Goal: Transaction & Acquisition: Purchase product/service

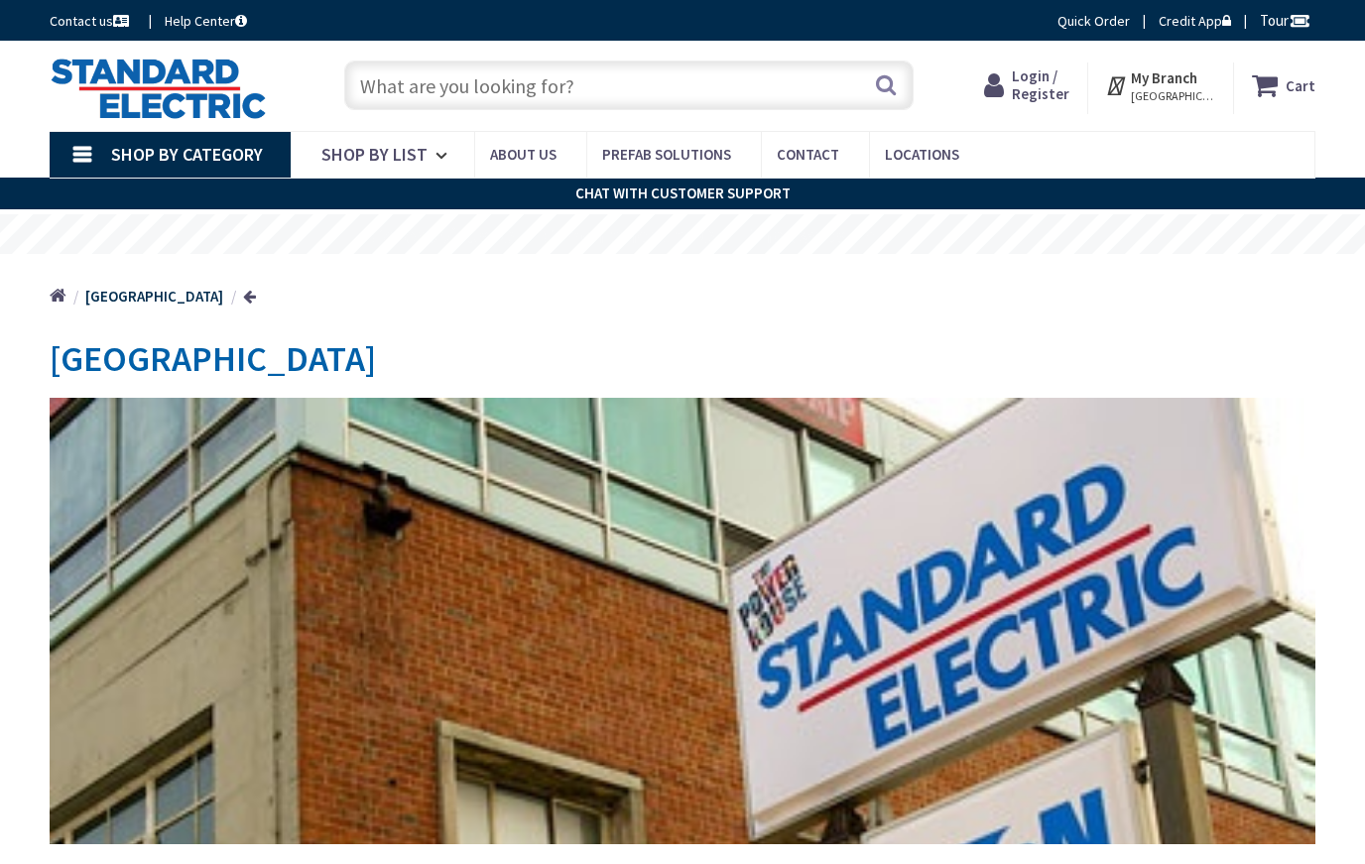
click at [748, 76] on input "text" at bounding box center [628, 85] width 569 height 50
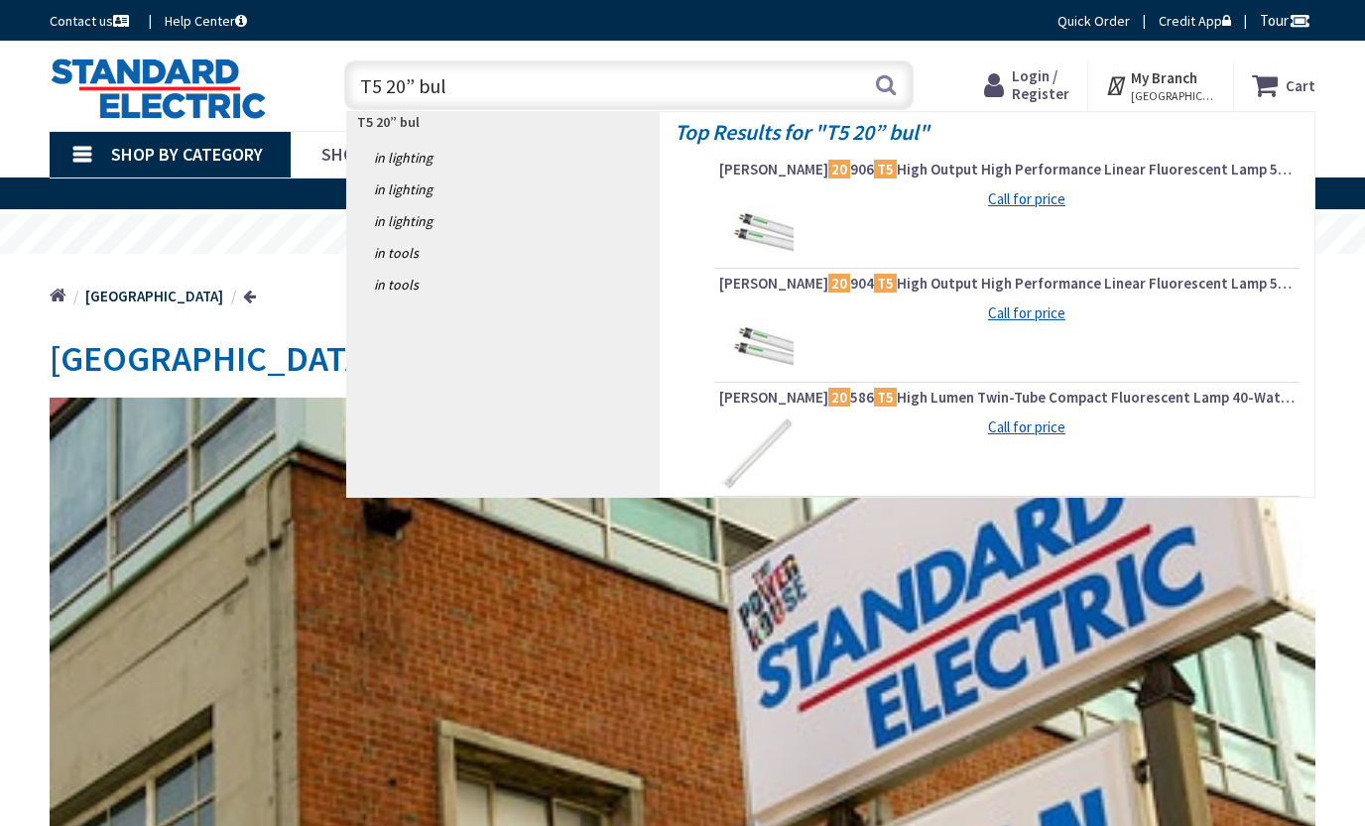
type input "T5 20” bulb"
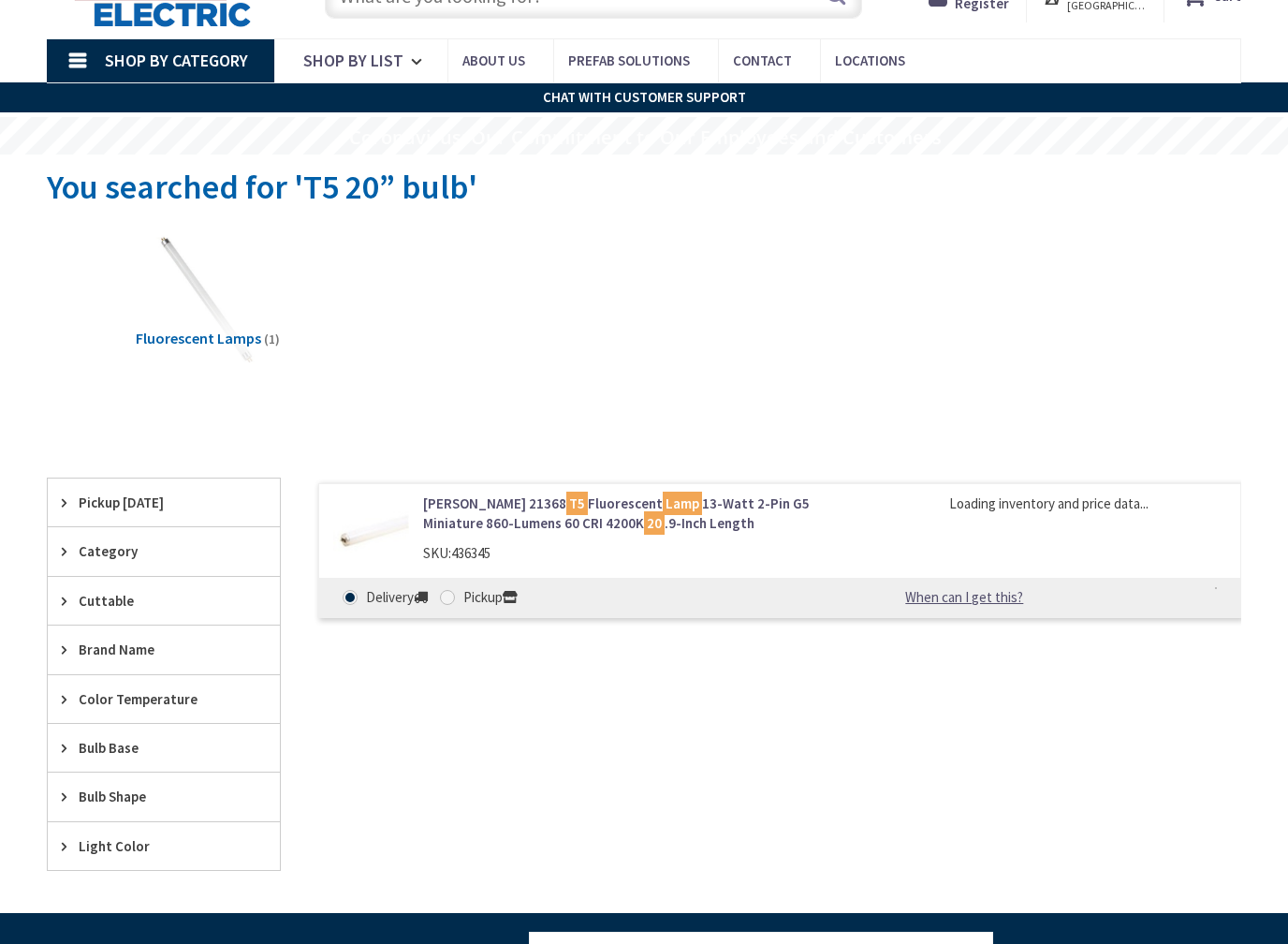
scroll to position [86, 0]
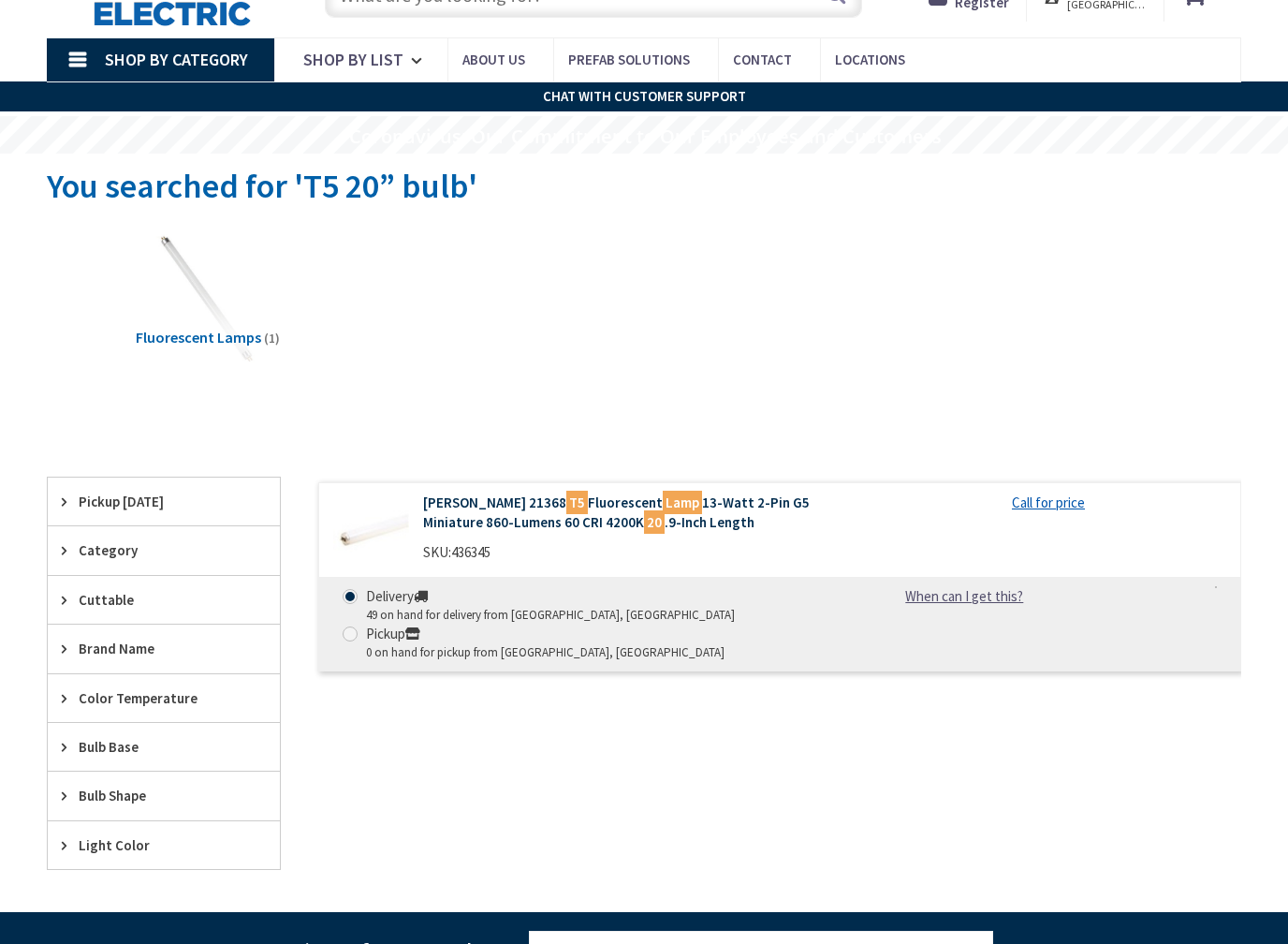
click at [729, 517] on link "Osram Sylvania 21368 T5 Fluorescent Lamp 13-Watt 2-Pin G5 Miniature 860-Lumens …" at bounding box center [632, 513] width 419 height 41
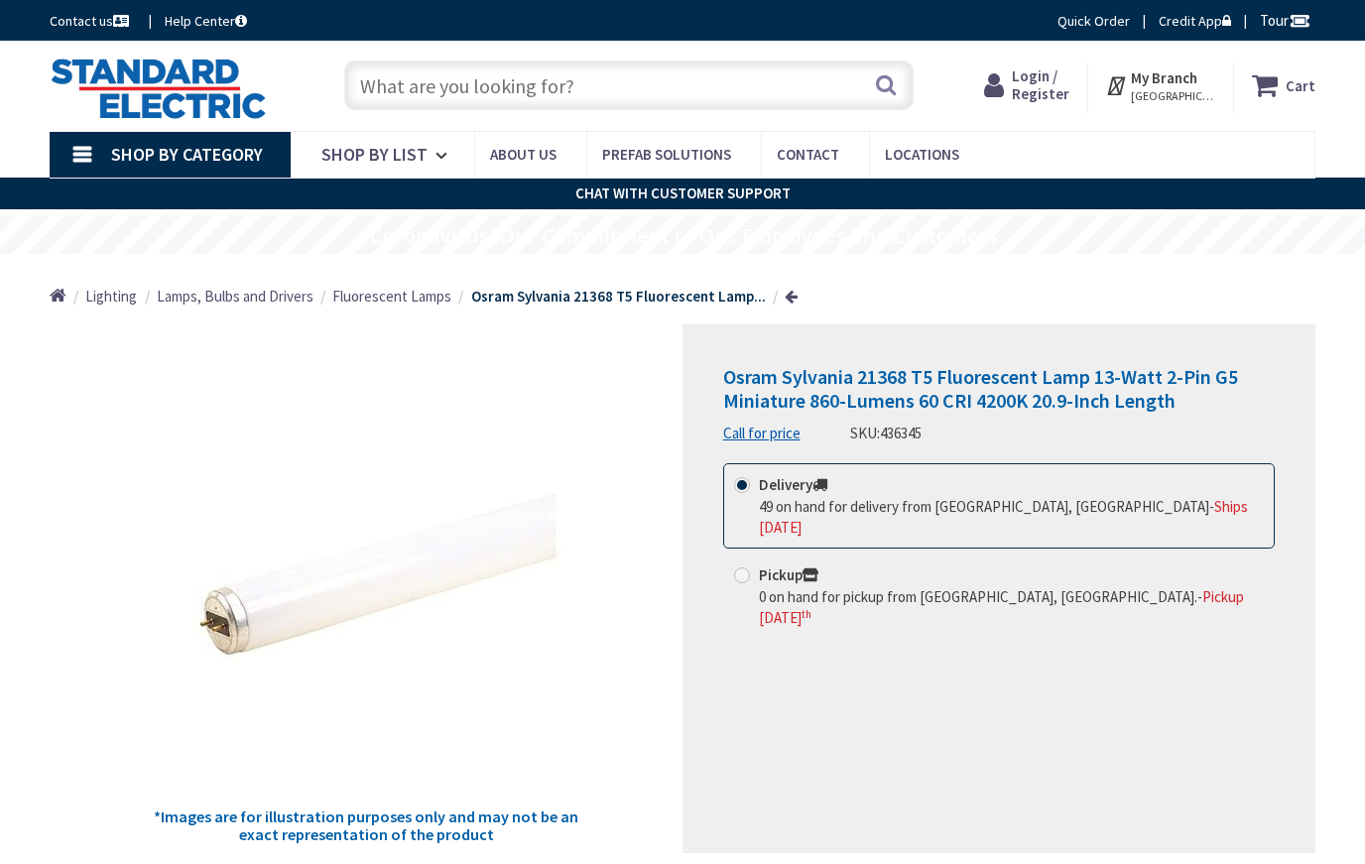
click at [1200, 97] on span "BOSTON, MA" at bounding box center [1173, 96] width 84 height 16
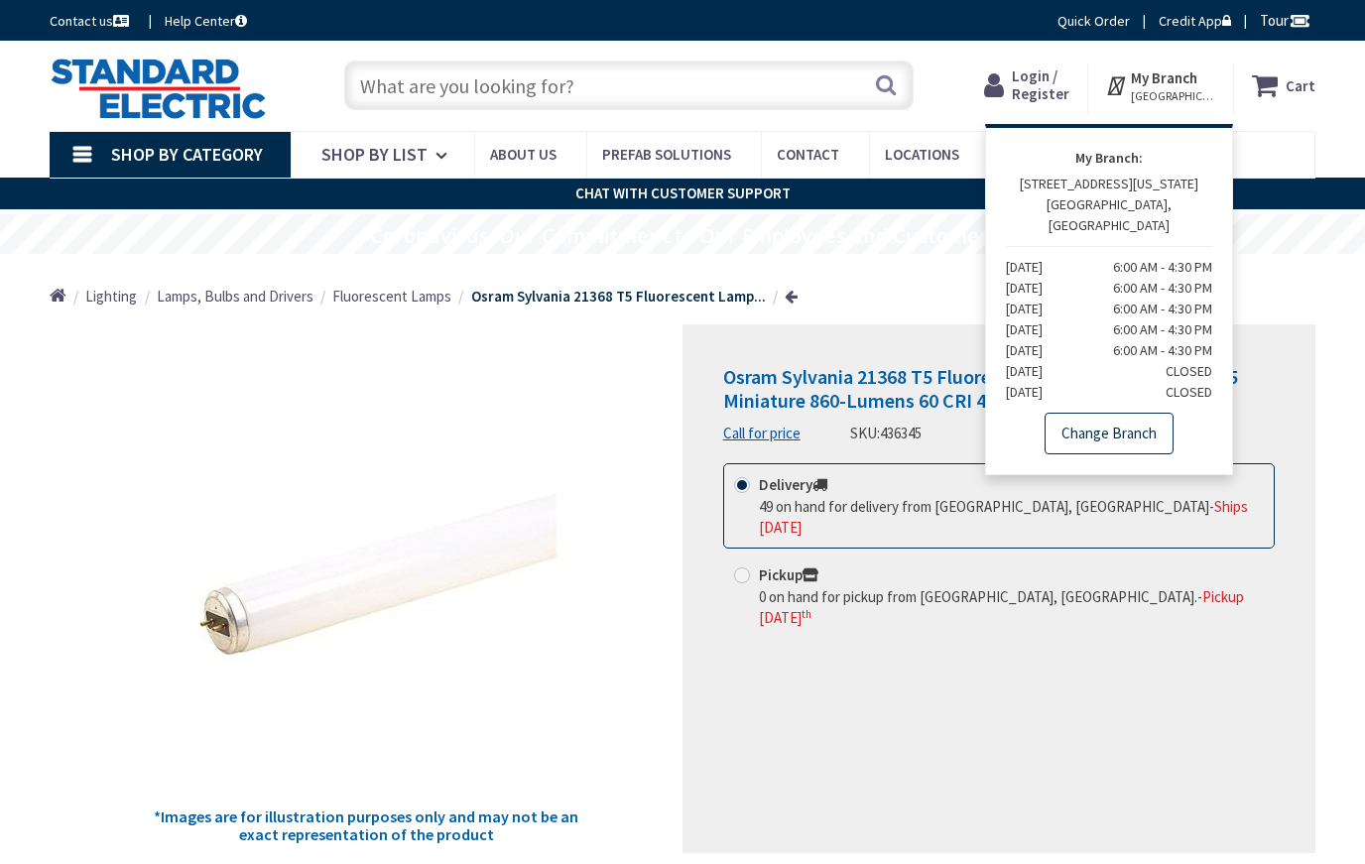
click at [1155, 418] on link "Change Branch" at bounding box center [1108, 434] width 129 height 42
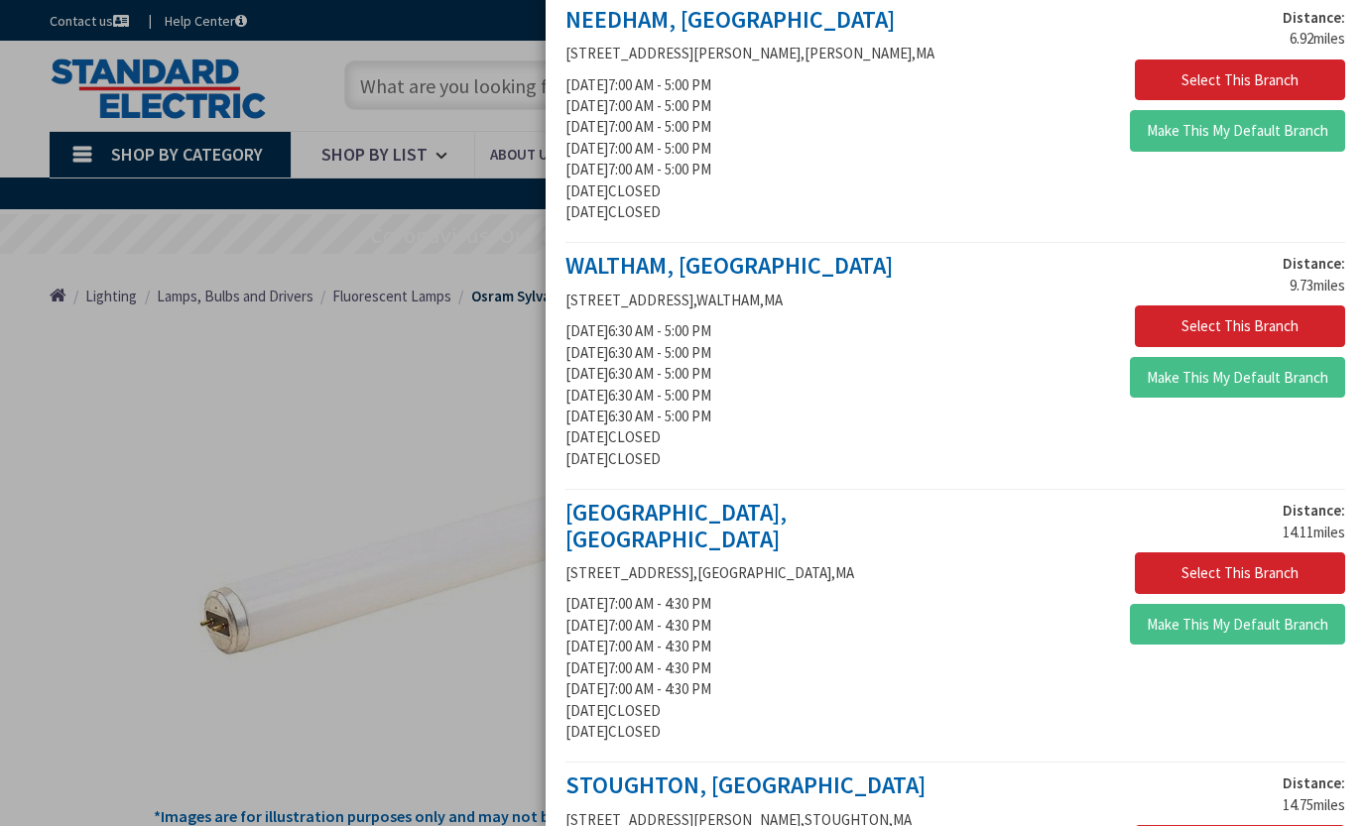
scroll to position [936, 0]
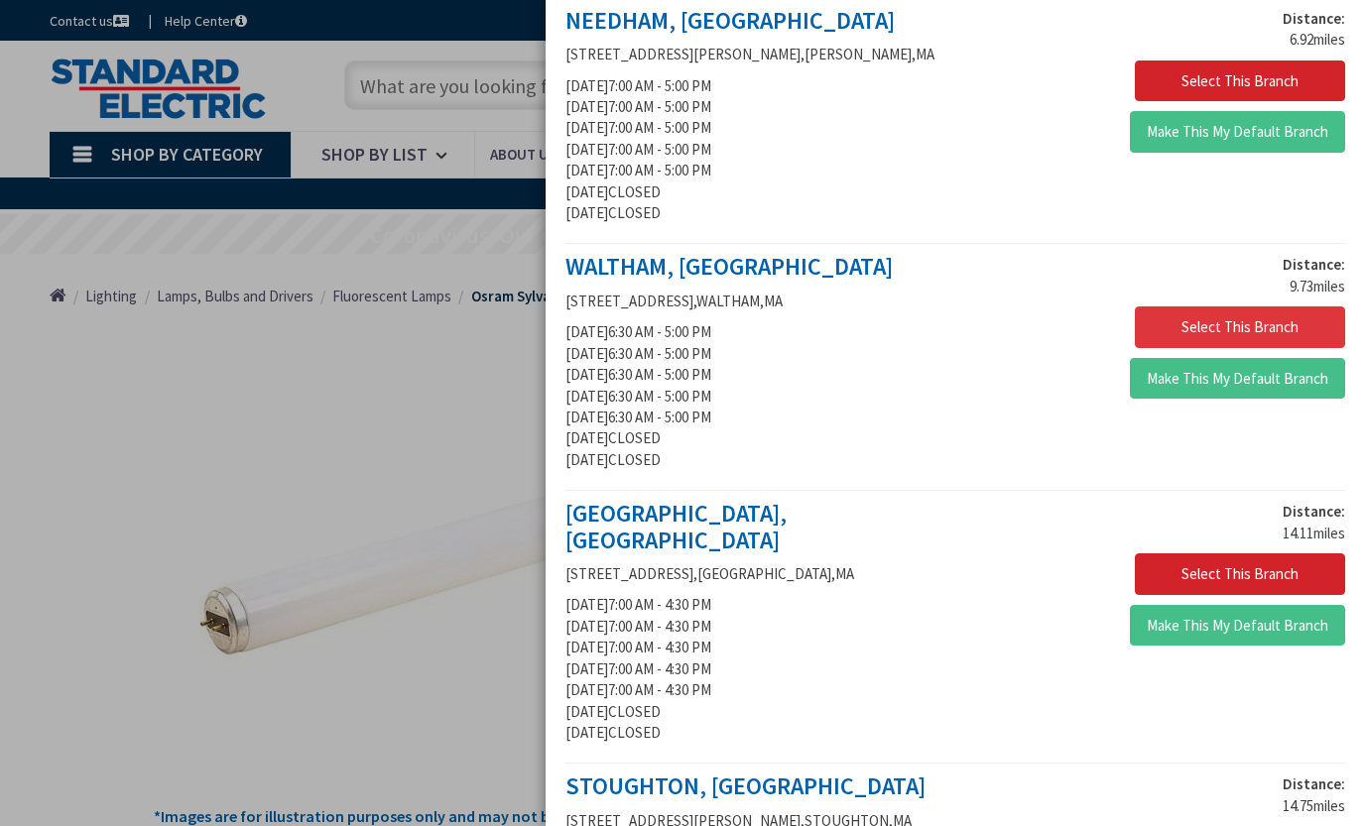
click at [1306, 306] on button "Select This Branch" at bounding box center [1239, 327] width 210 height 42
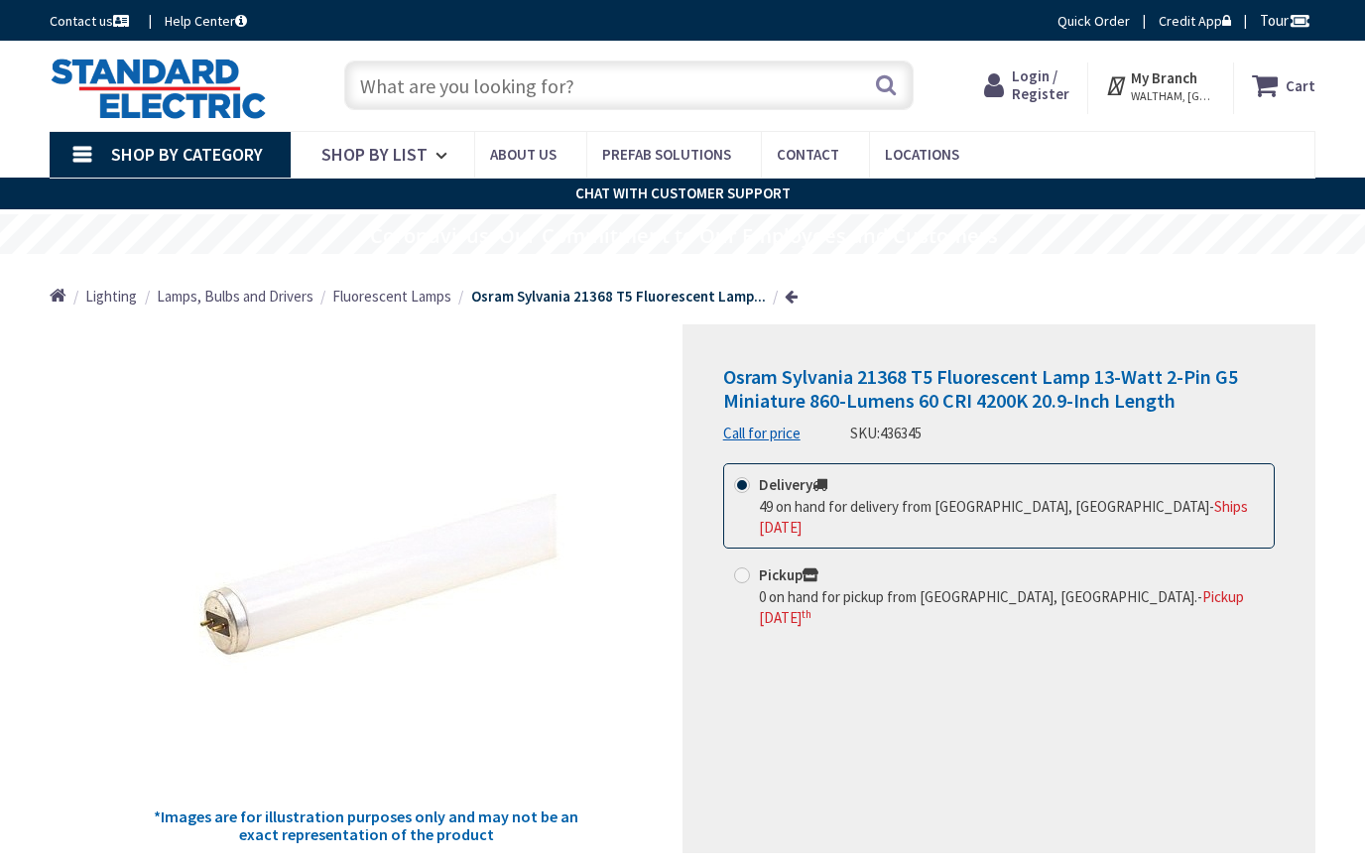
click at [754, 80] on input "text" at bounding box center [628, 85] width 569 height 50
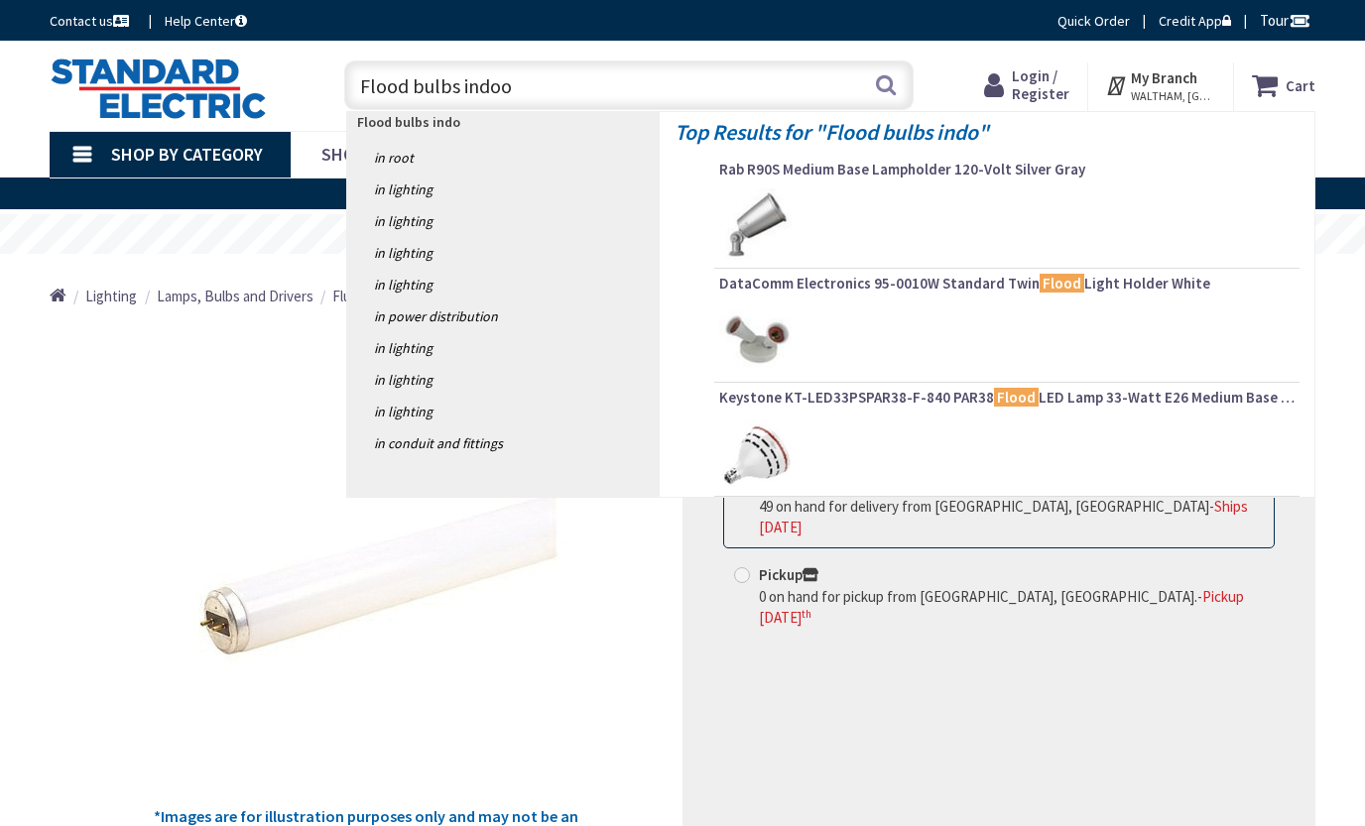
type input "Flood bulbs indoor"
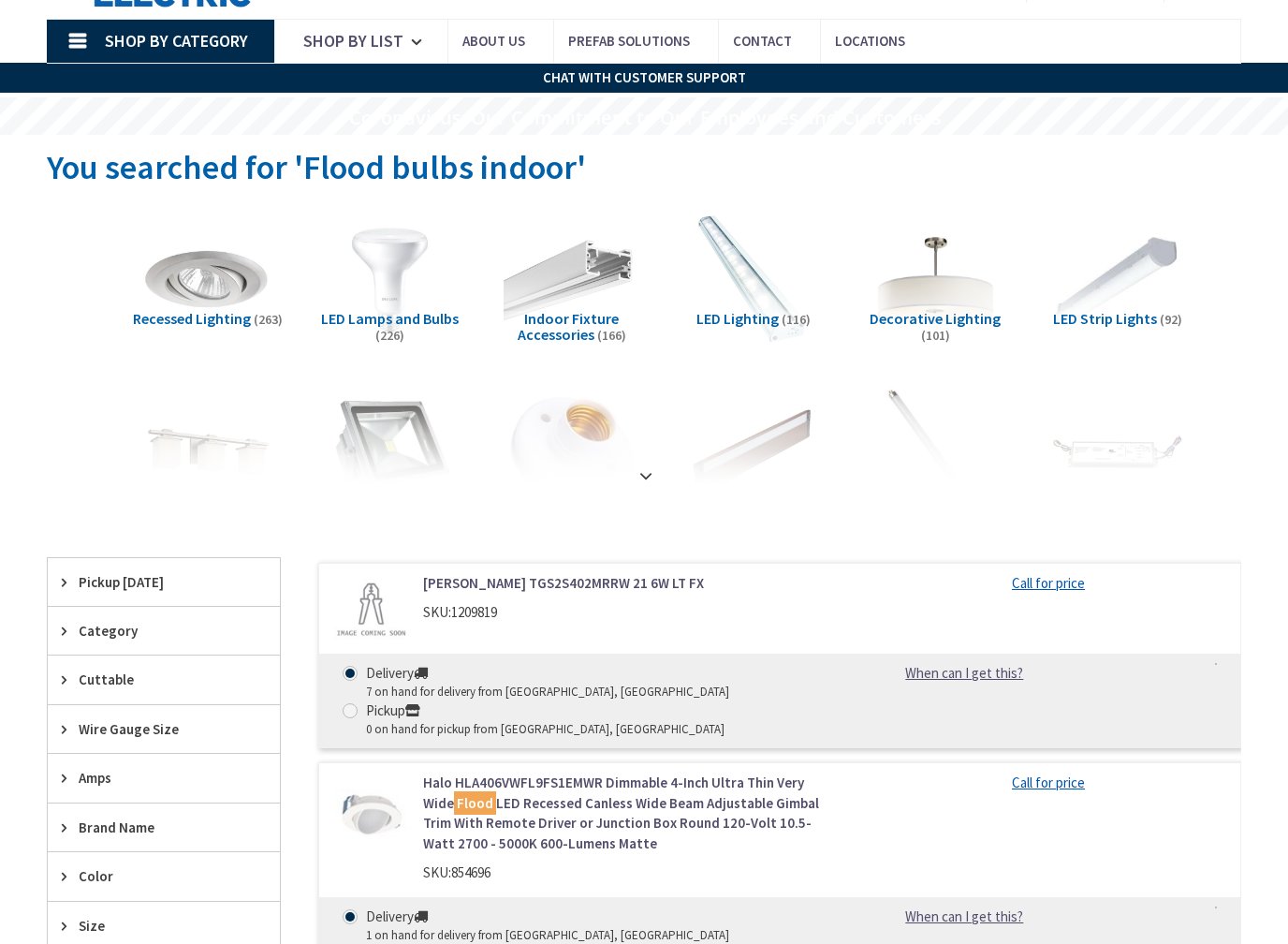
scroll to position [105, 0]
click at [654, 465] on strong at bounding box center [645, 476] width 23 height 21
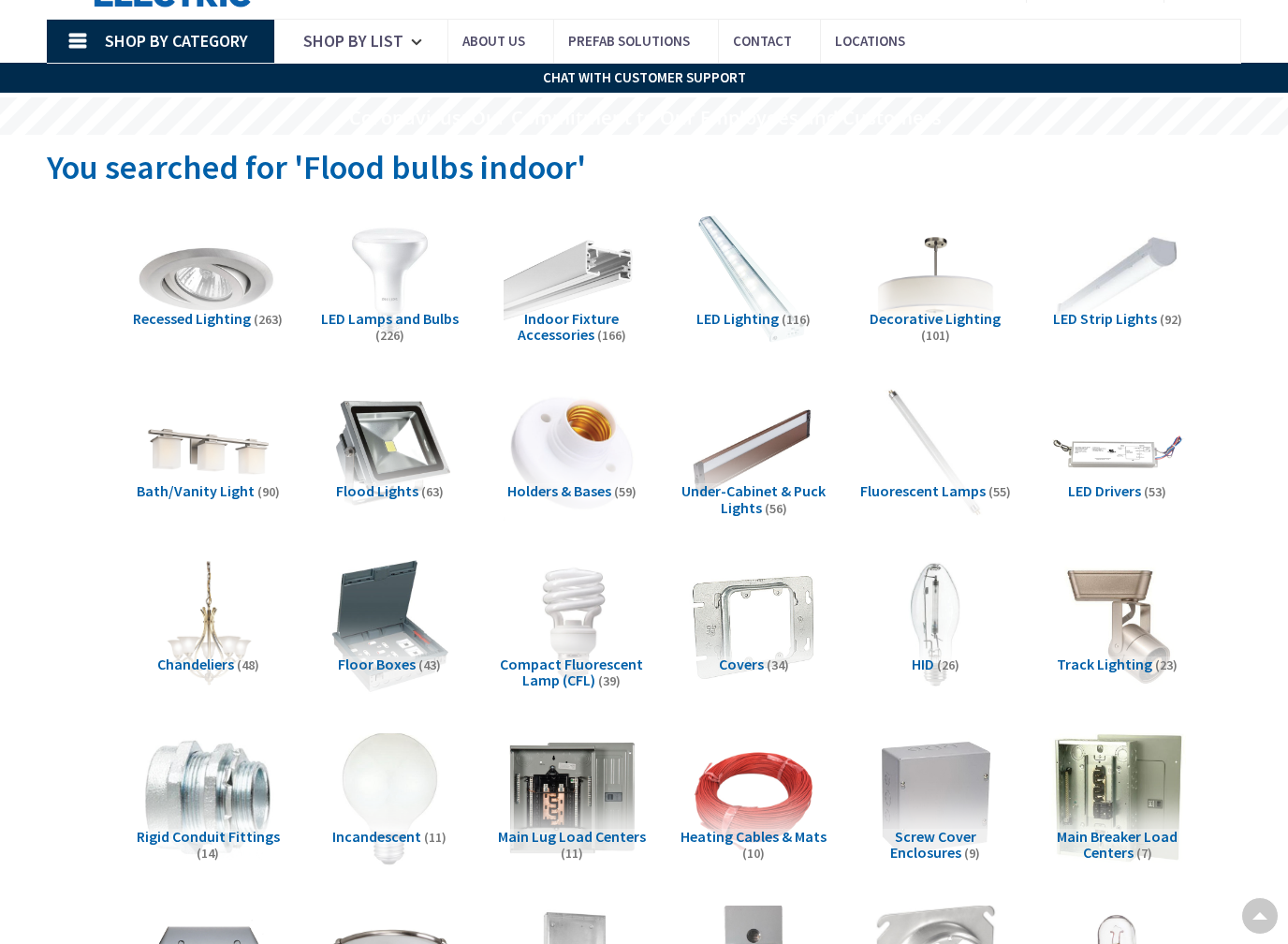
click at [196, 305] on img at bounding box center [209, 279] width 151 height 151
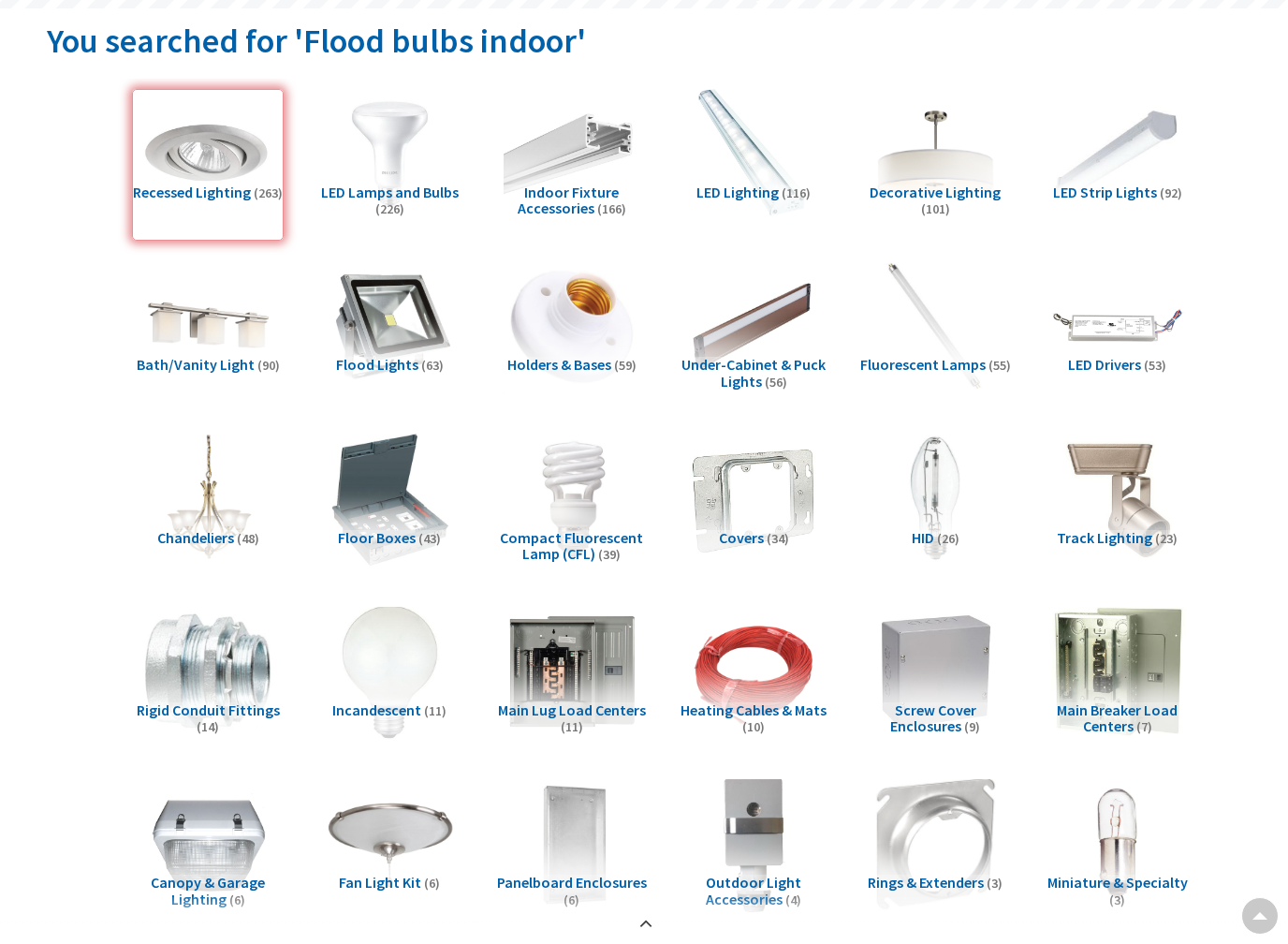
scroll to position [230, 0]
click at [415, 176] on img at bounding box center [390, 154] width 151 height 151
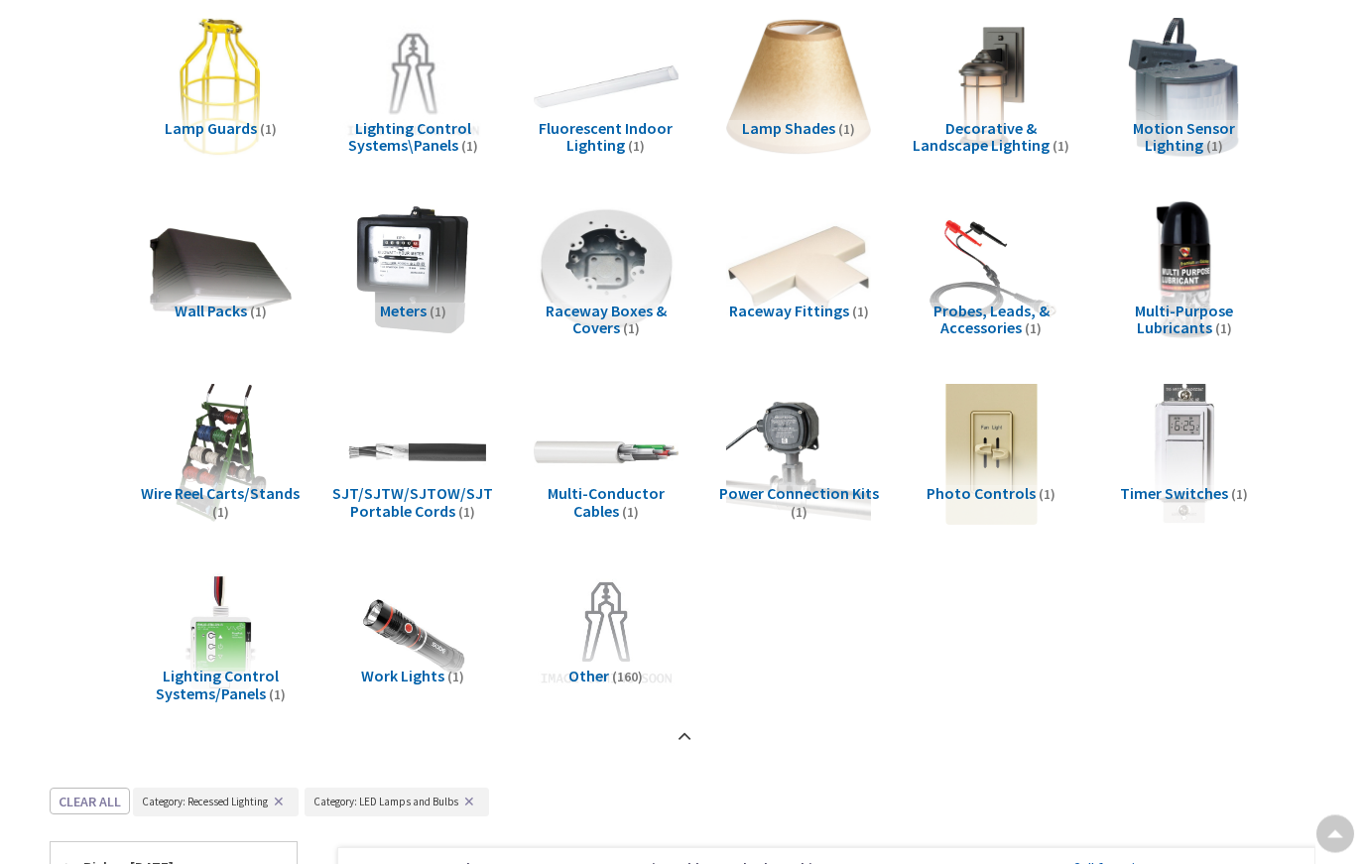
scroll to position [1757, 0]
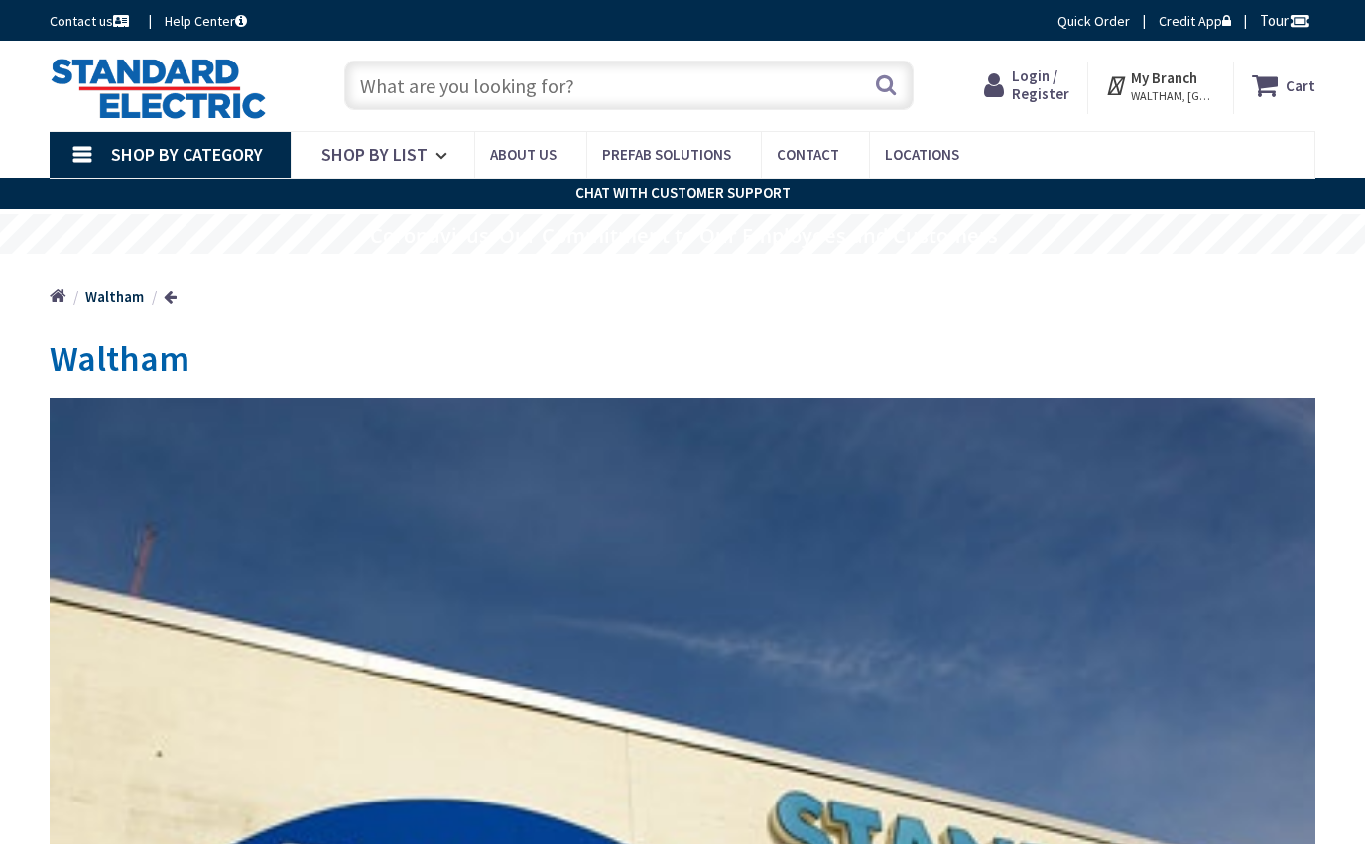
click at [707, 74] on input "text" at bounding box center [628, 85] width 569 height 50
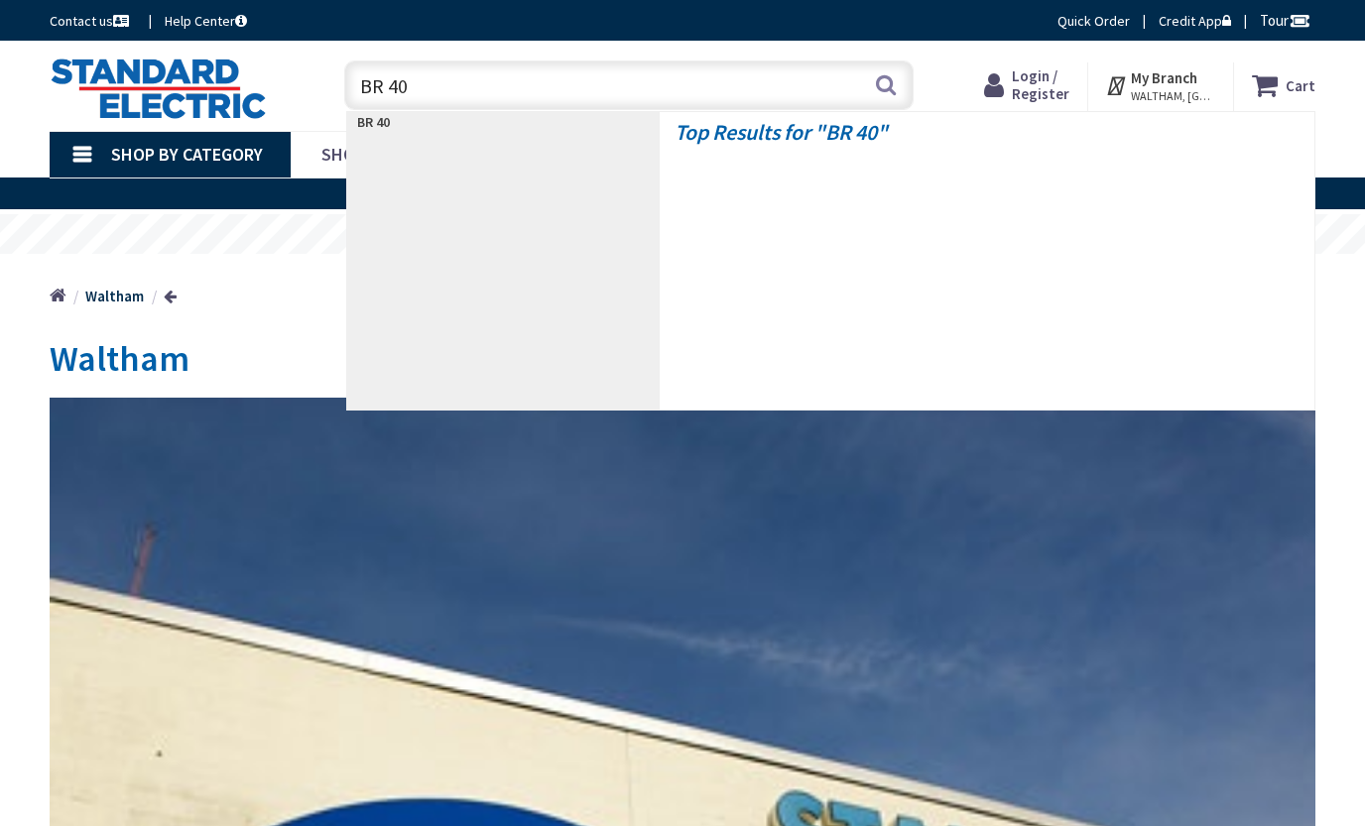
type input "BR 40"
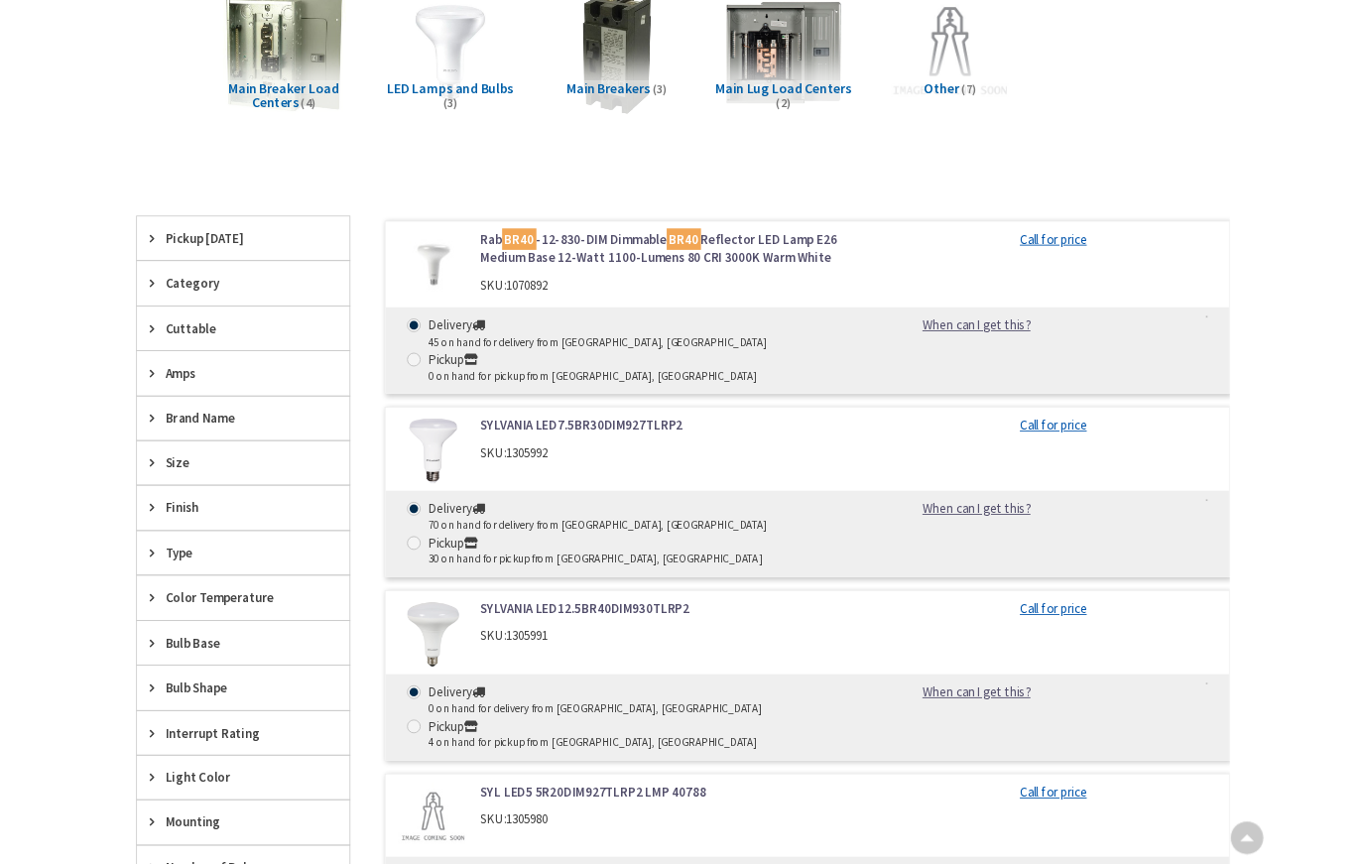
scroll to position [403, 0]
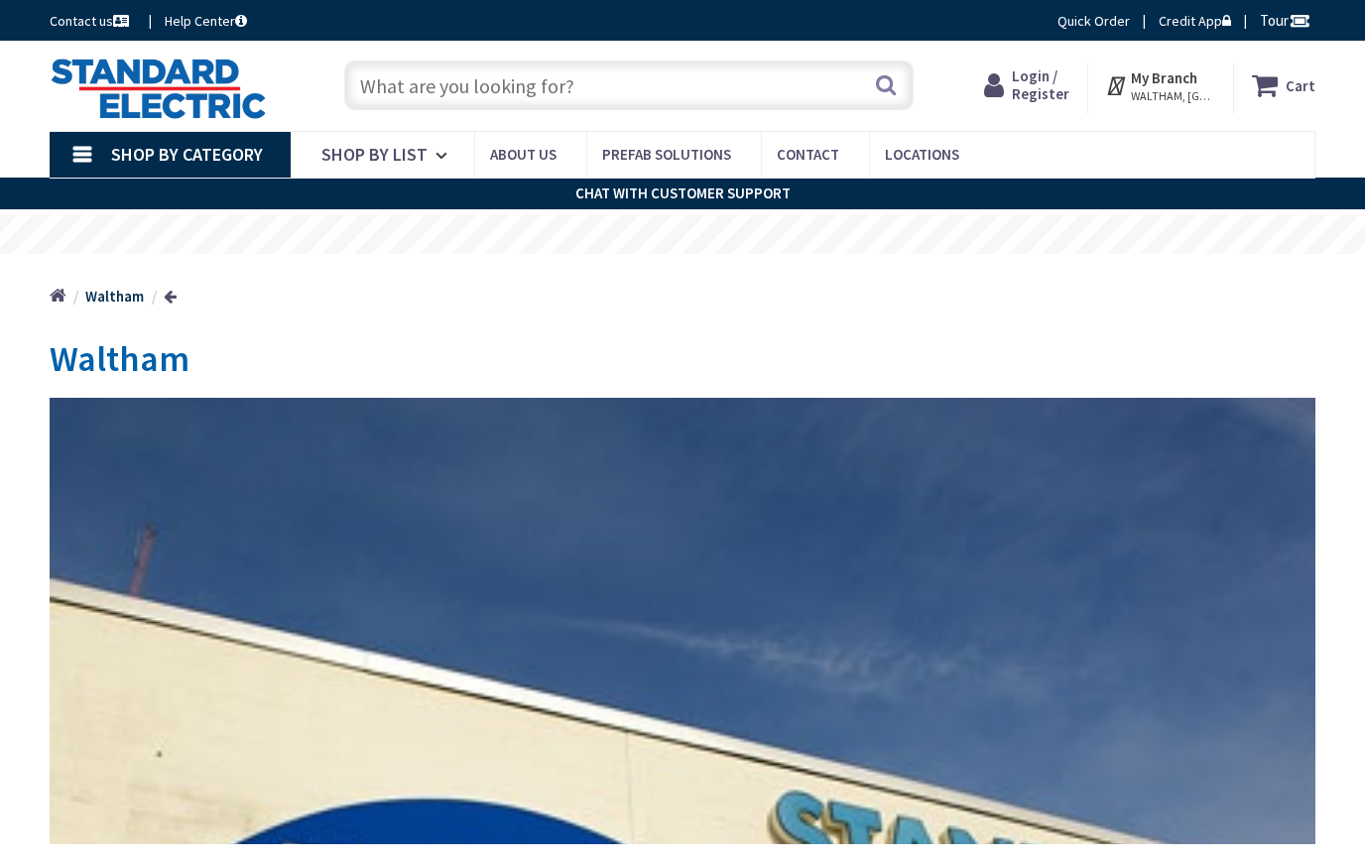
click at [716, 81] on input "text" at bounding box center [628, 85] width 569 height 50
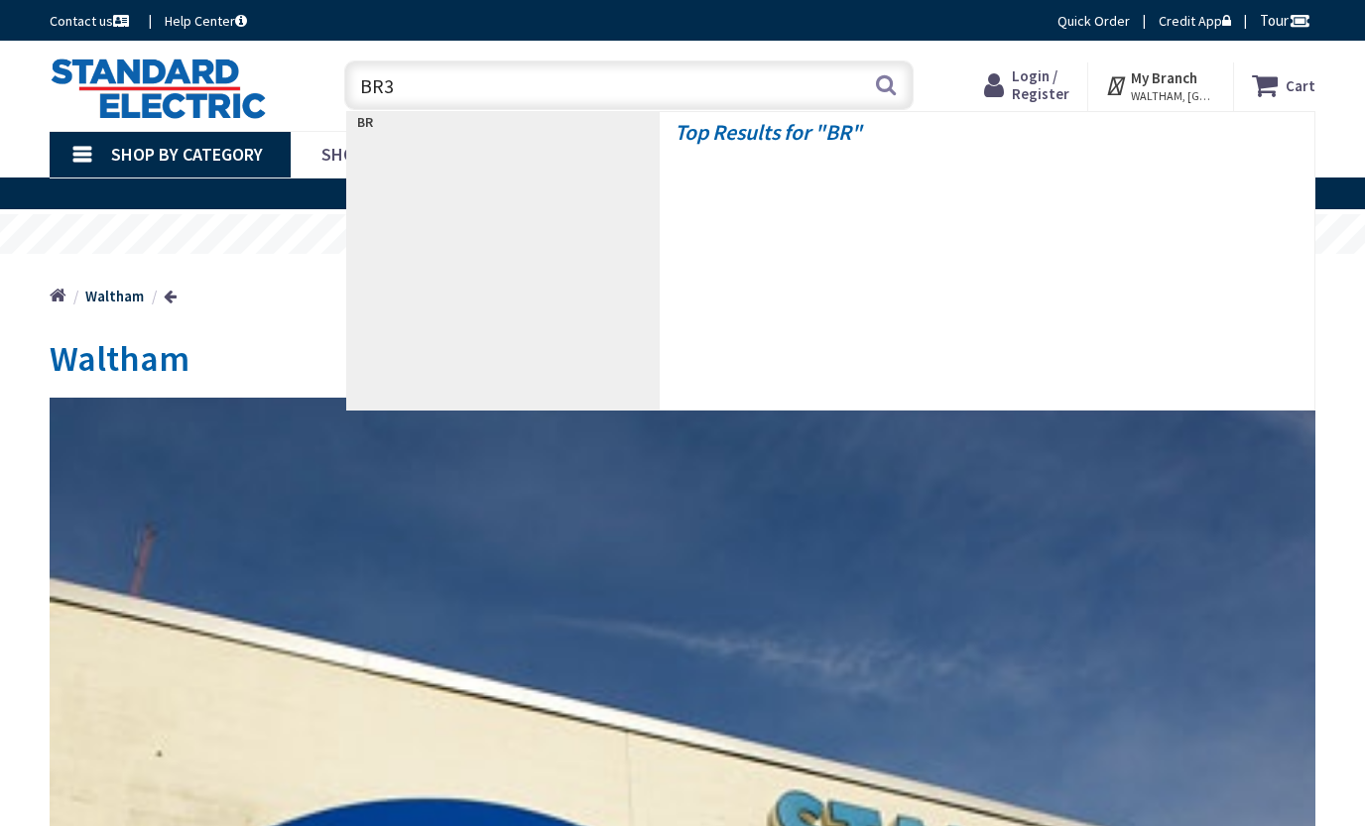
type input "BR30"
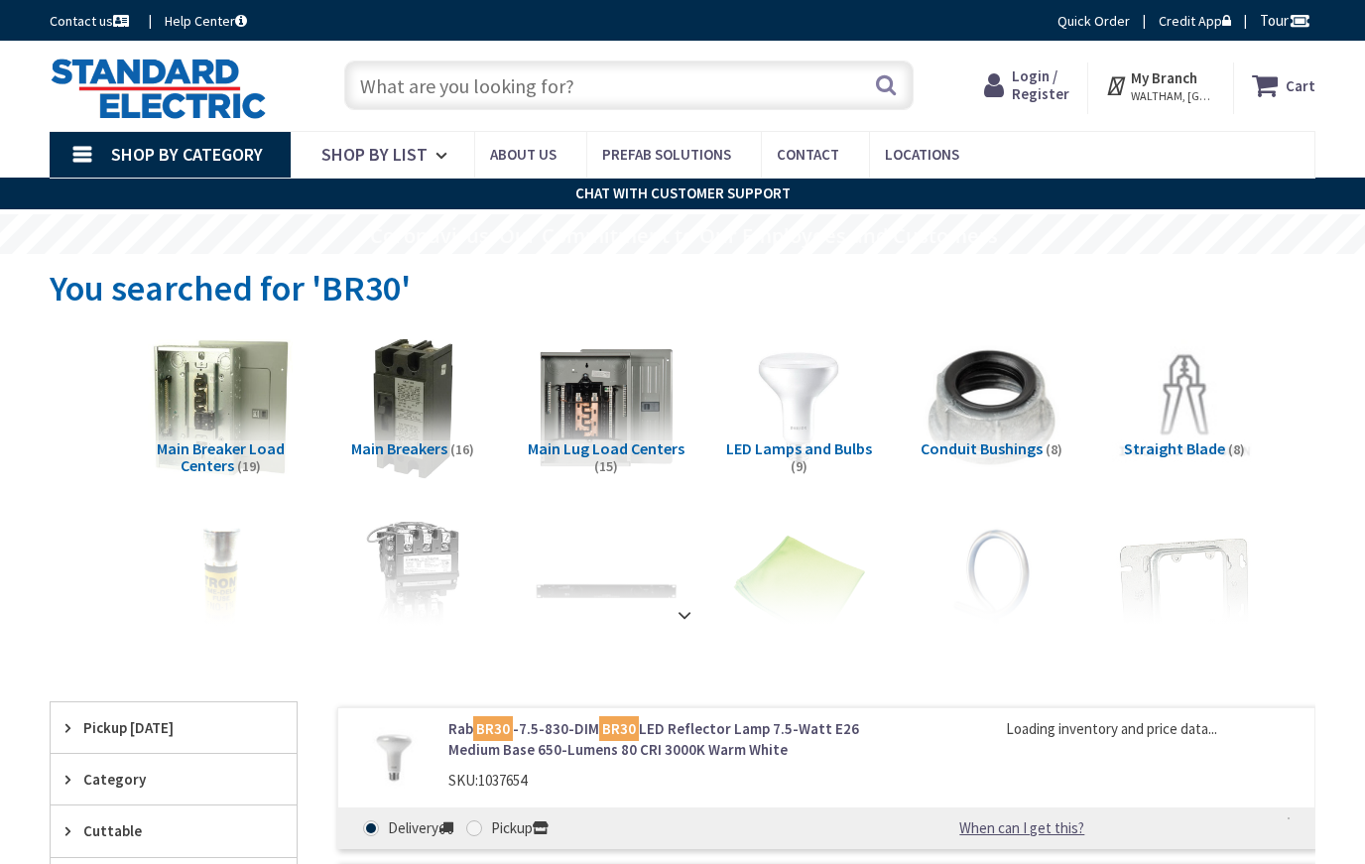
click at [795, 450] on span "LED Lamps and Bulbs" at bounding box center [799, 448] width 146 height 20
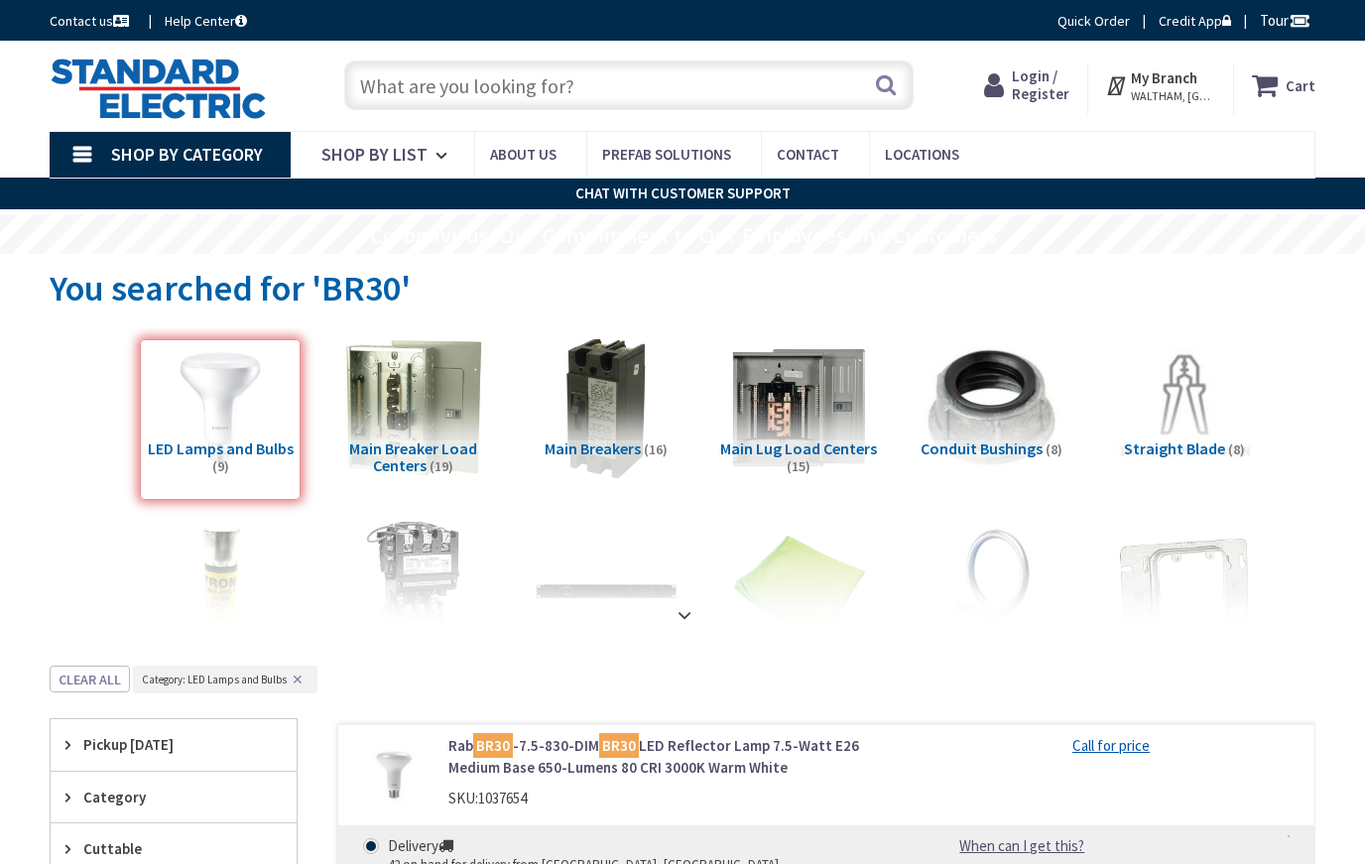
click at [746, 80] on input "text" at bounding box center [628, 85] width 569 height 50
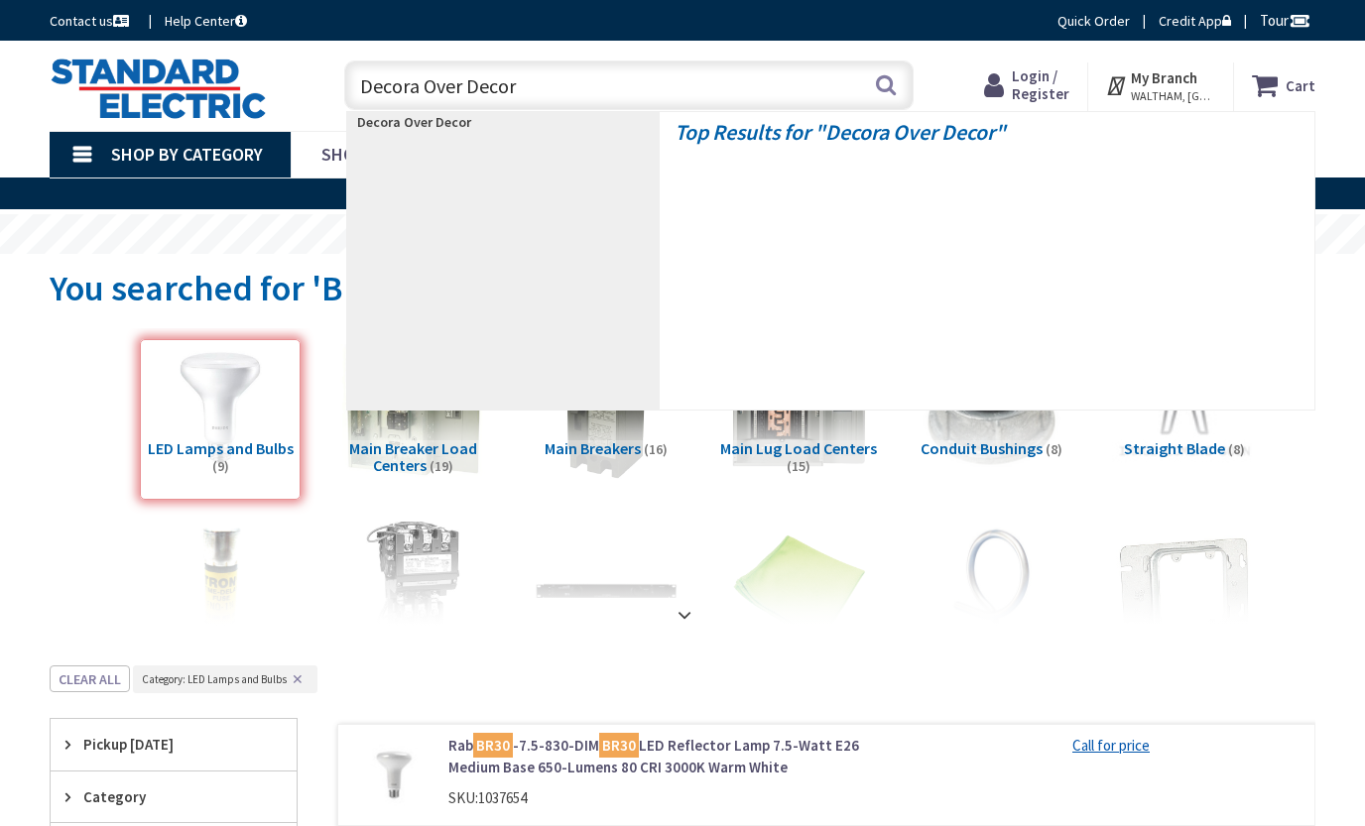
type input "Decora Over Decora"
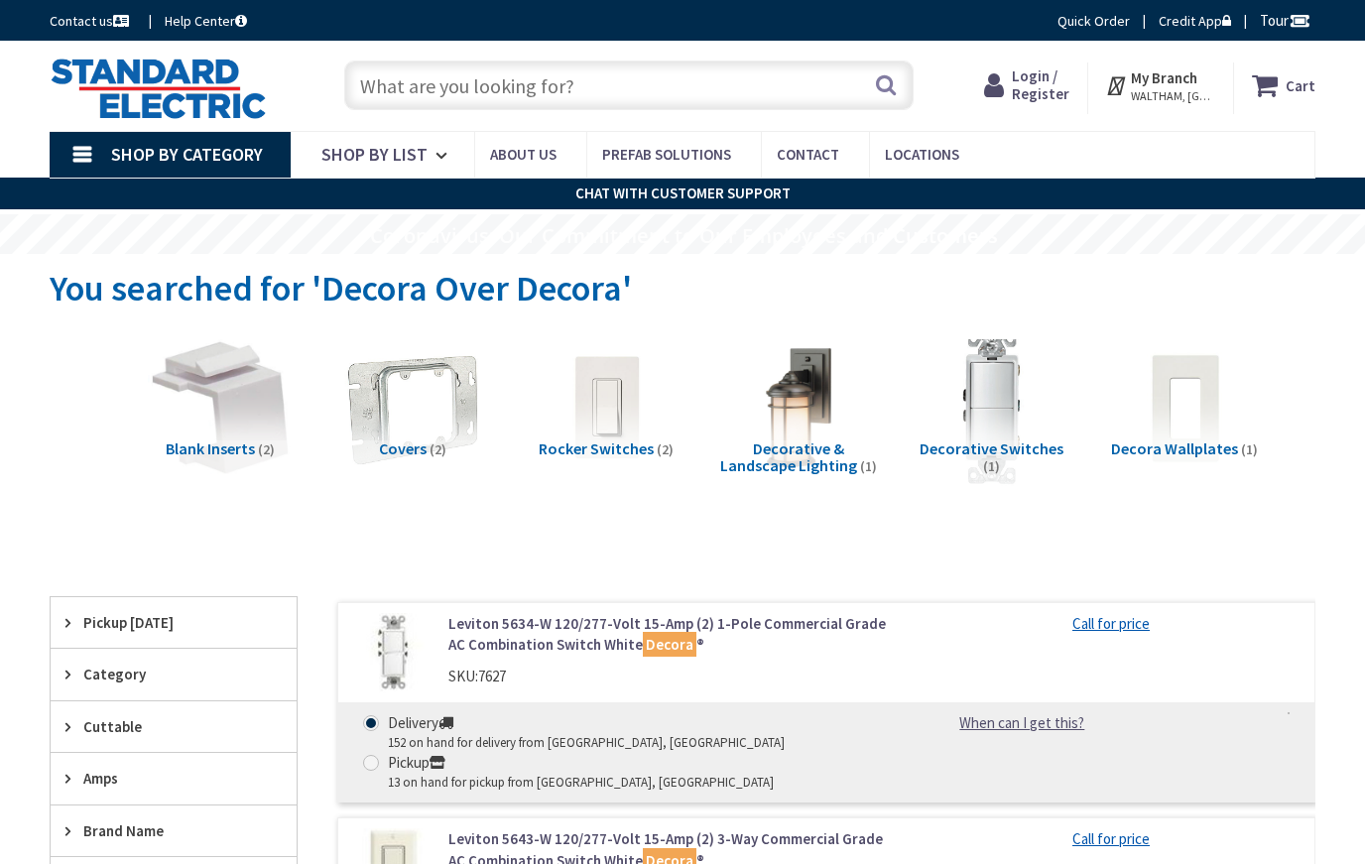
click at [1041, 433] on img at bounding box center [991, 407] width 160 height 160
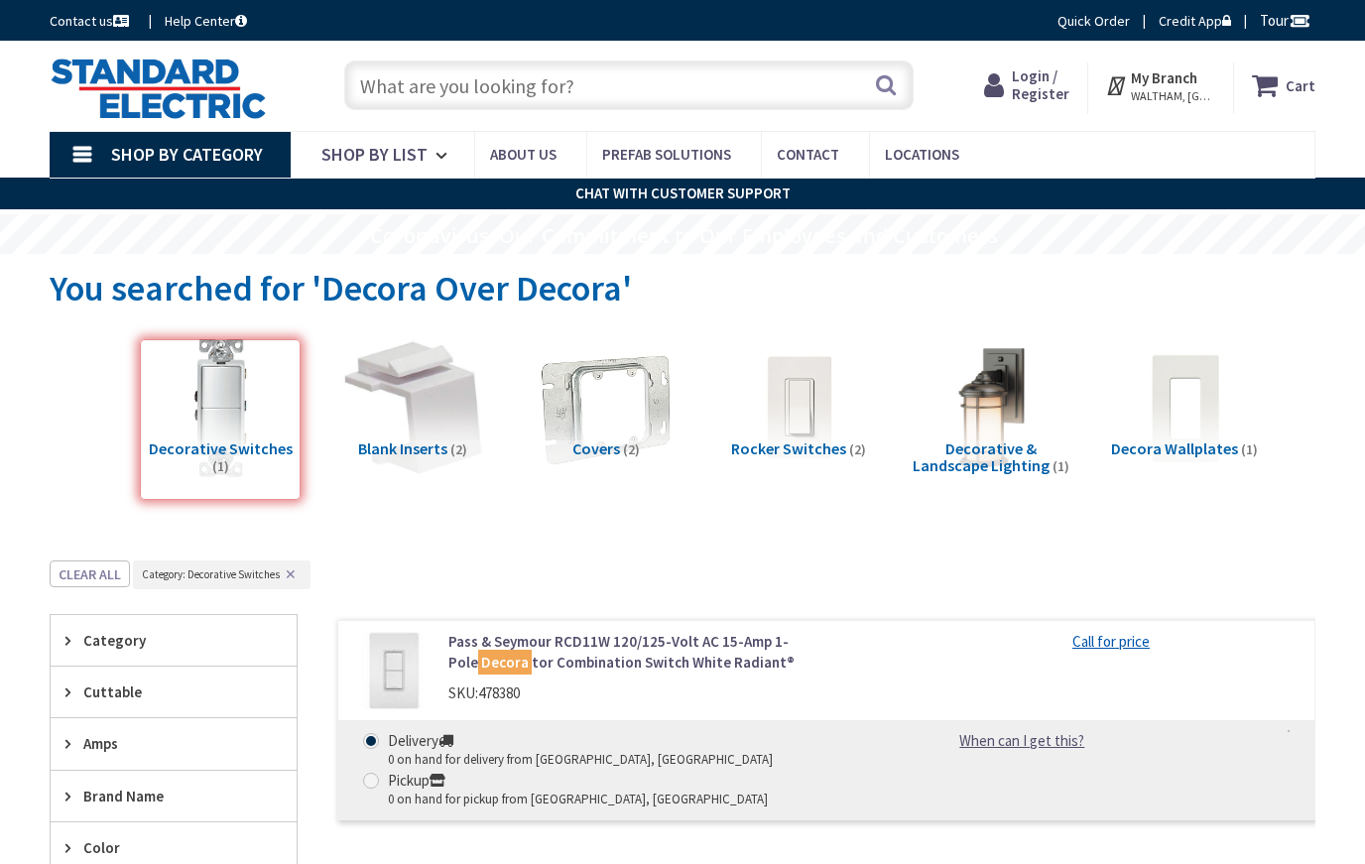
click at [661, 85] on input "text" at bounding box center [628, 85] width 569 height 50
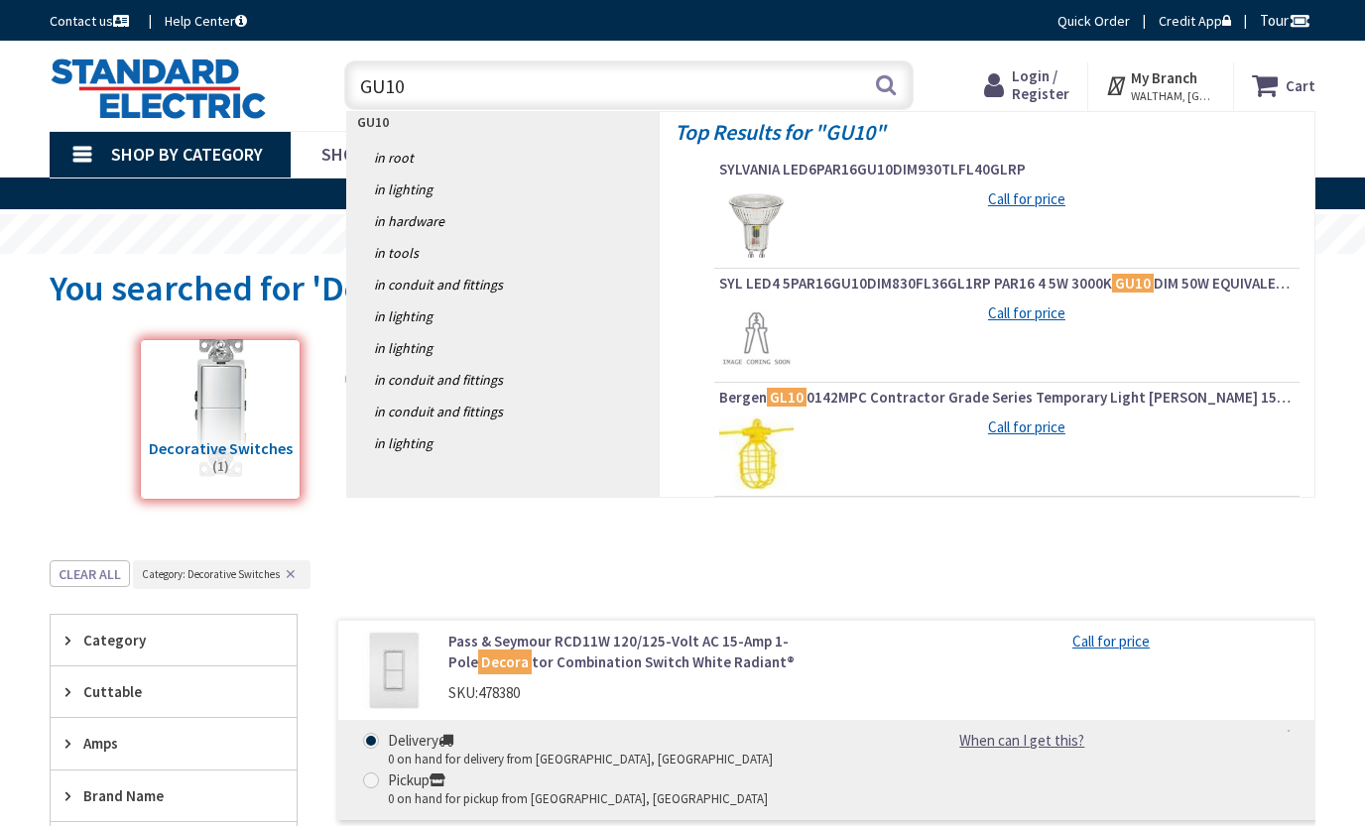
type input "GU10"
click at [908, 146] on div "Top Results for " GU10 " SYLVANIA LED6PAR16GU10DIM930TLFL40GLRP Call for price …" at bounding box center [986, 304] width 655 height 384
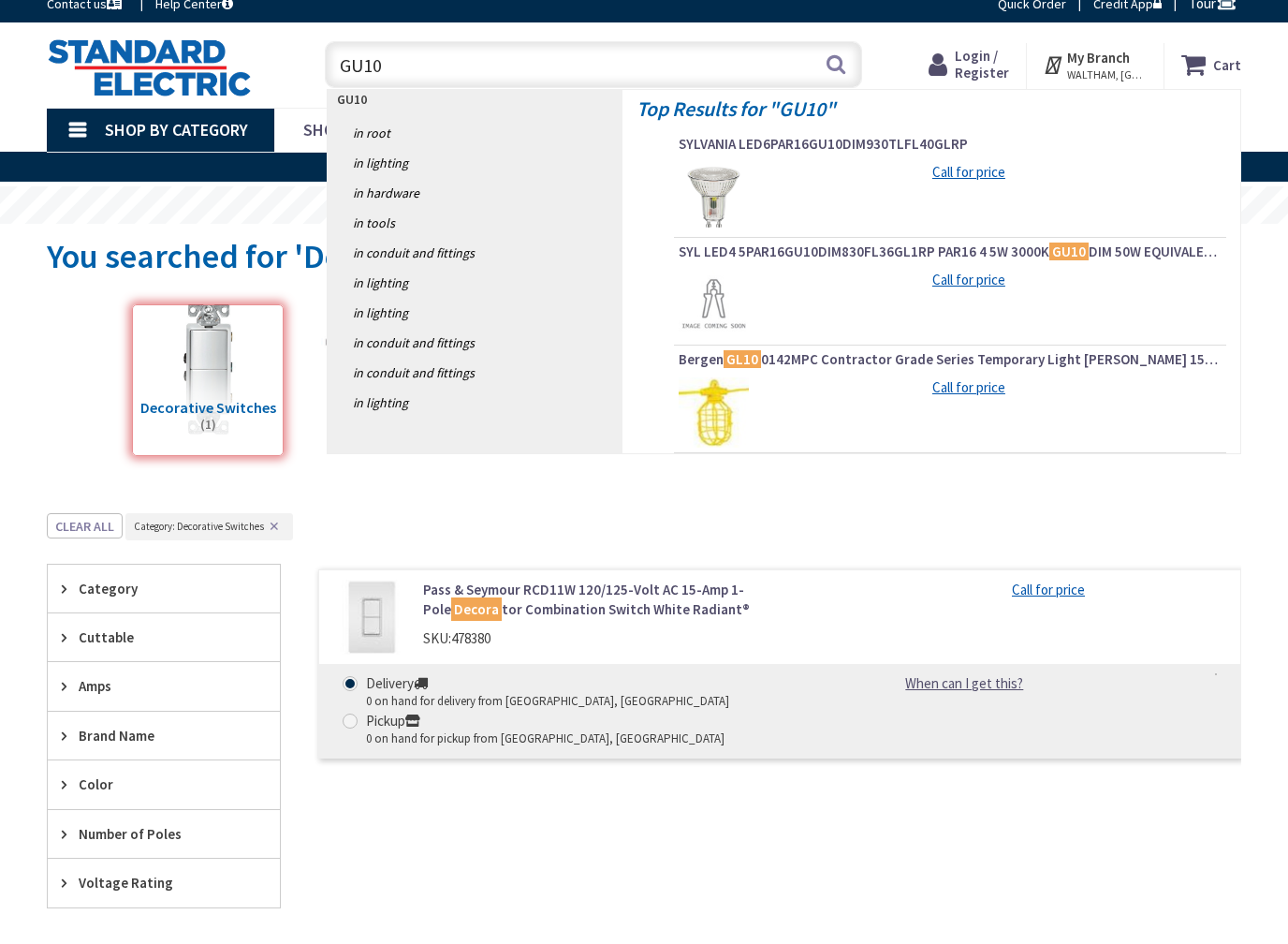
scroll to position [17, 0]
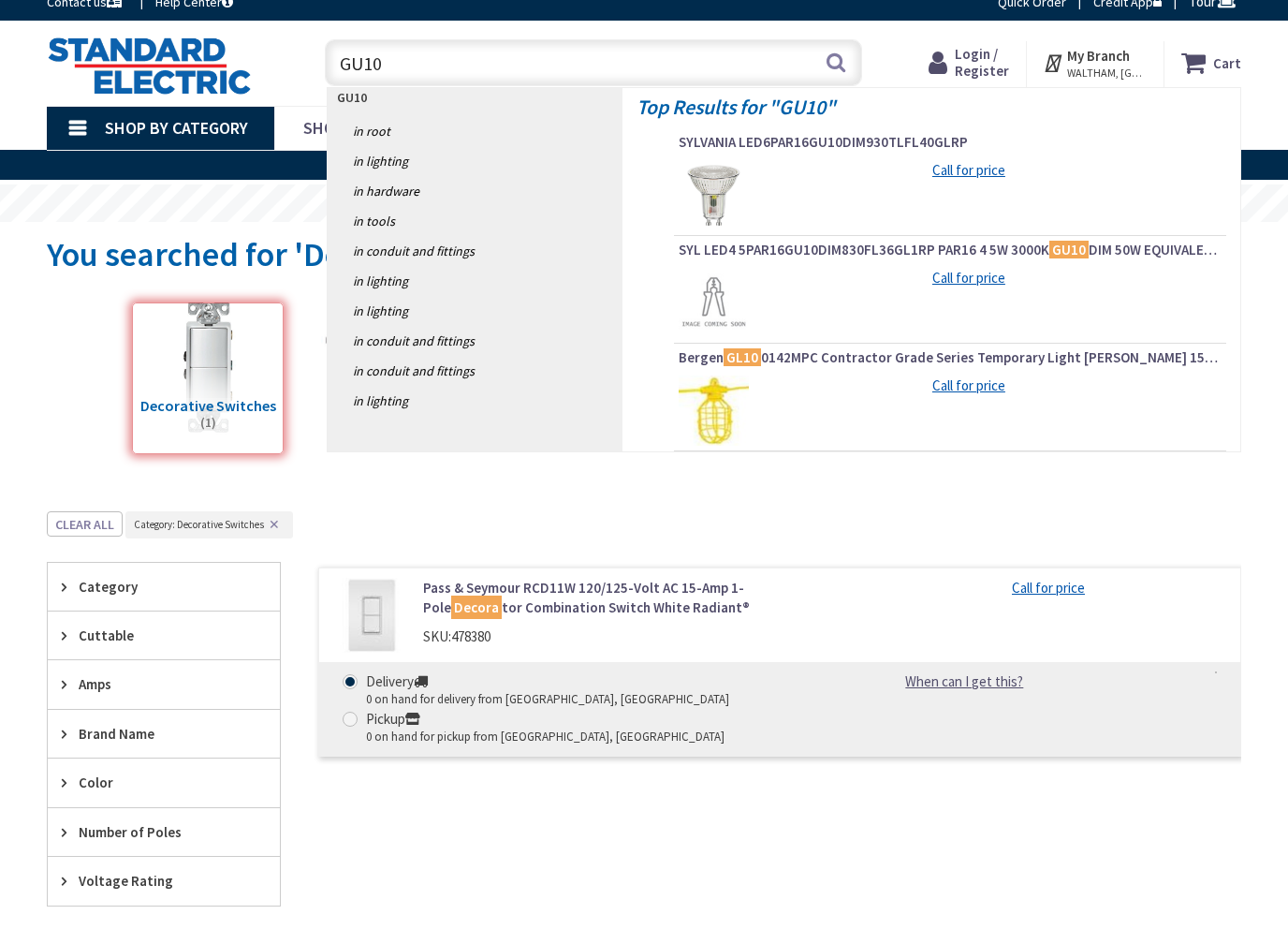
click at [815, 215] on div "Call for price" at bounding box center [949, 196] width 543 height 70
click at [856, 149] on span "SYLVANIA LED6PAR16GU10DIM930TLFL40GLRP" at bounding box center [949, 143] width 543 height 19
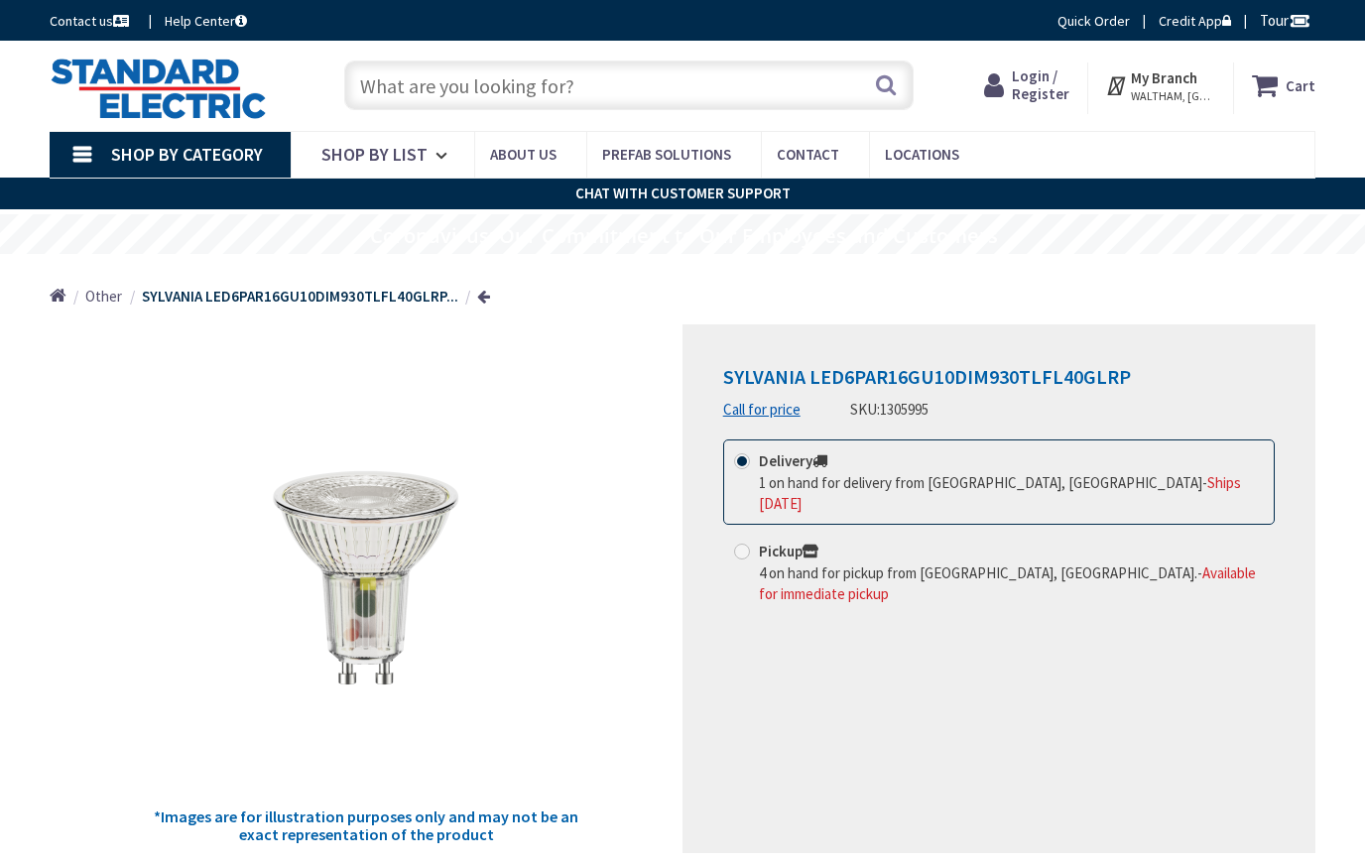
click at [690, 88] on input "text" at bounding box center [628, 85] width 569 height 50
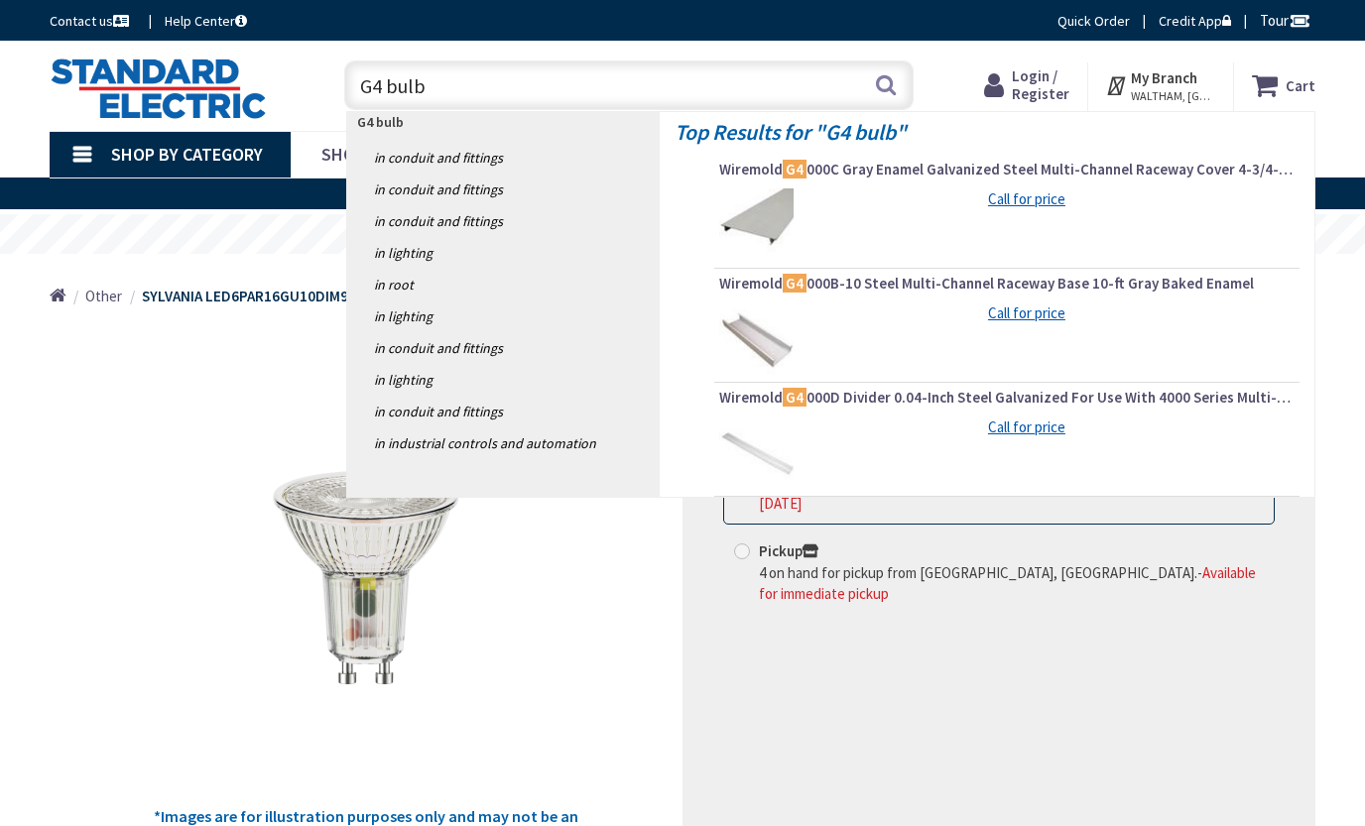
type input "G4 bulbs"
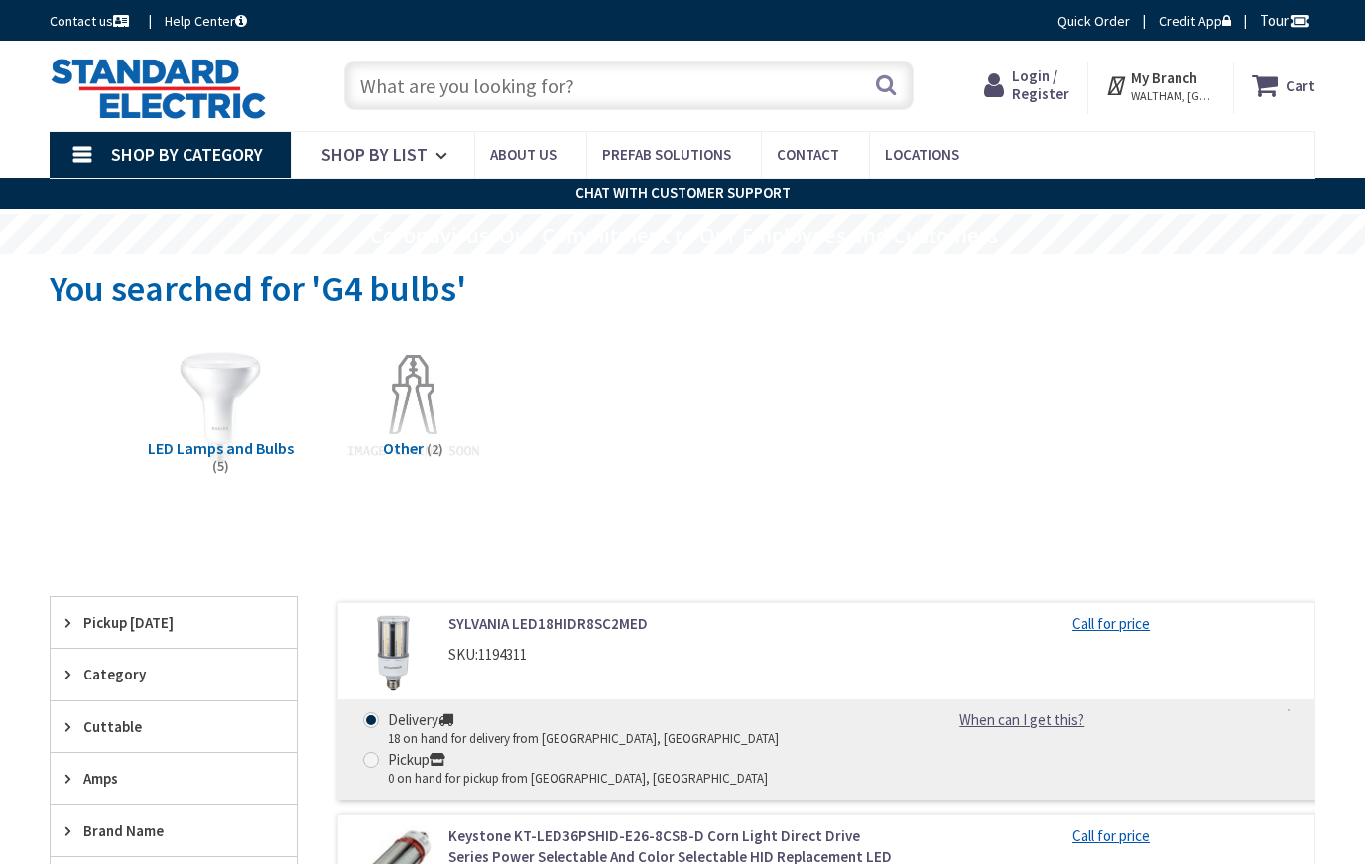
click at [660, 79] on input "text" at bounding box center [628, 85] width 569 height 50
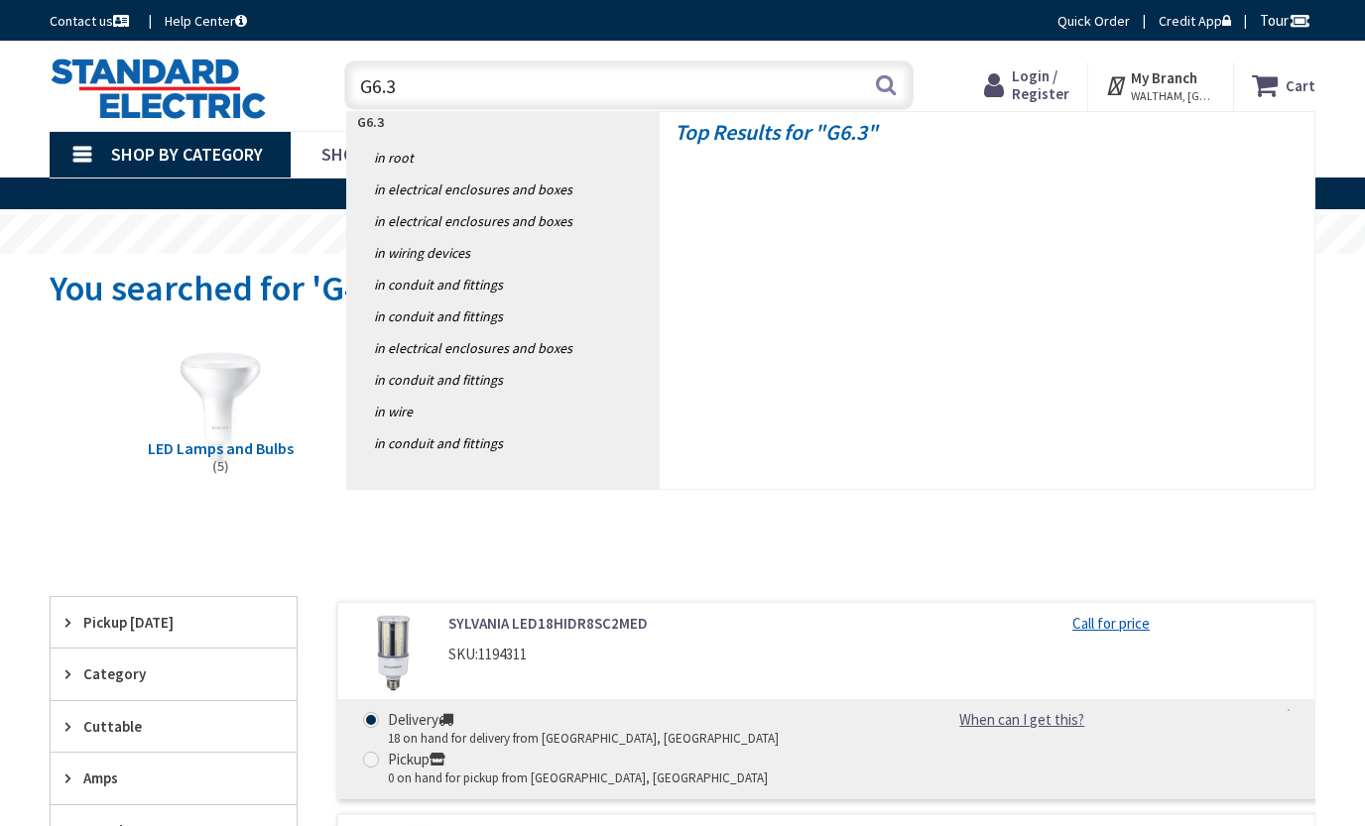
type input "G6.35"
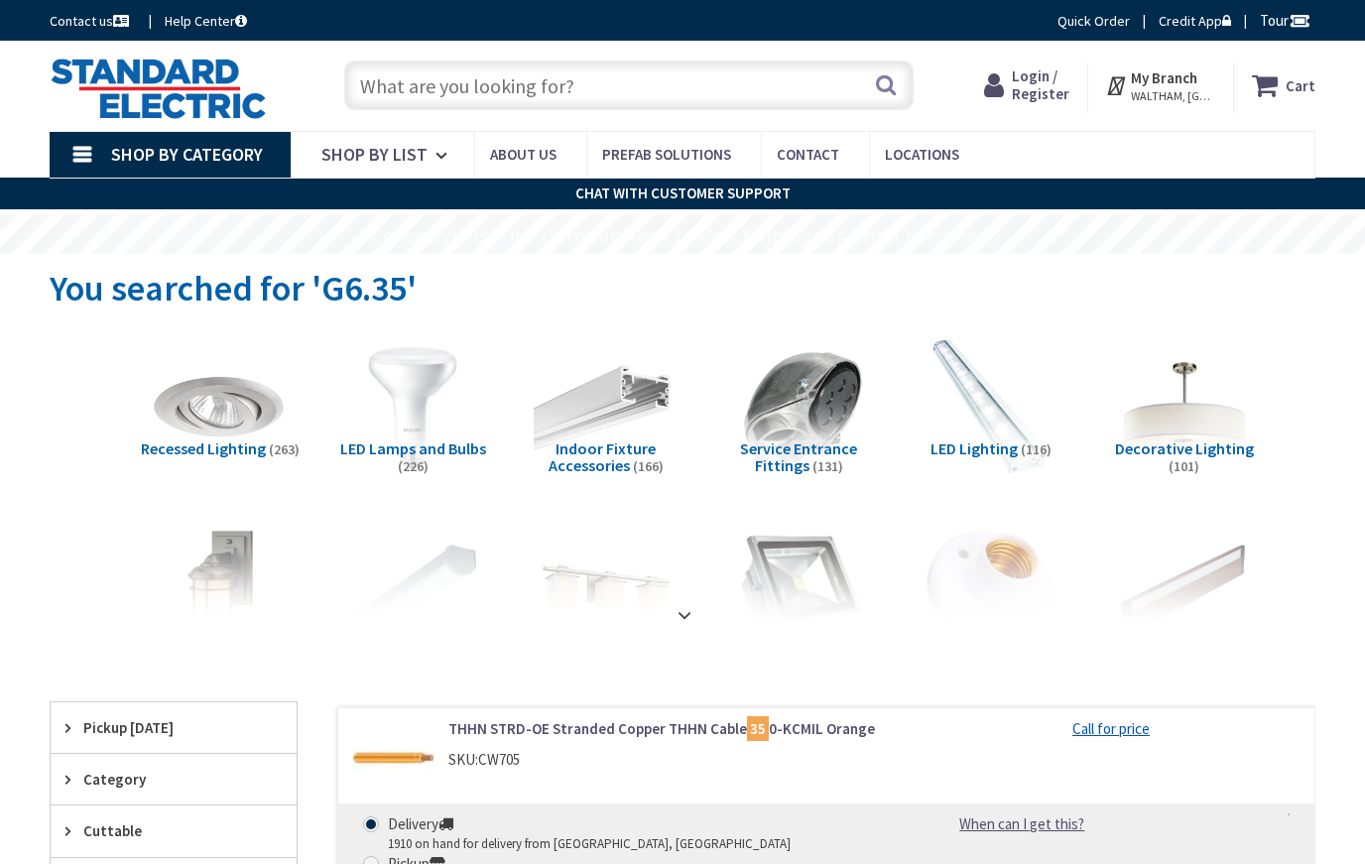
click at [426, 428] on img at bounding box center [413, 407] width 160 height 160
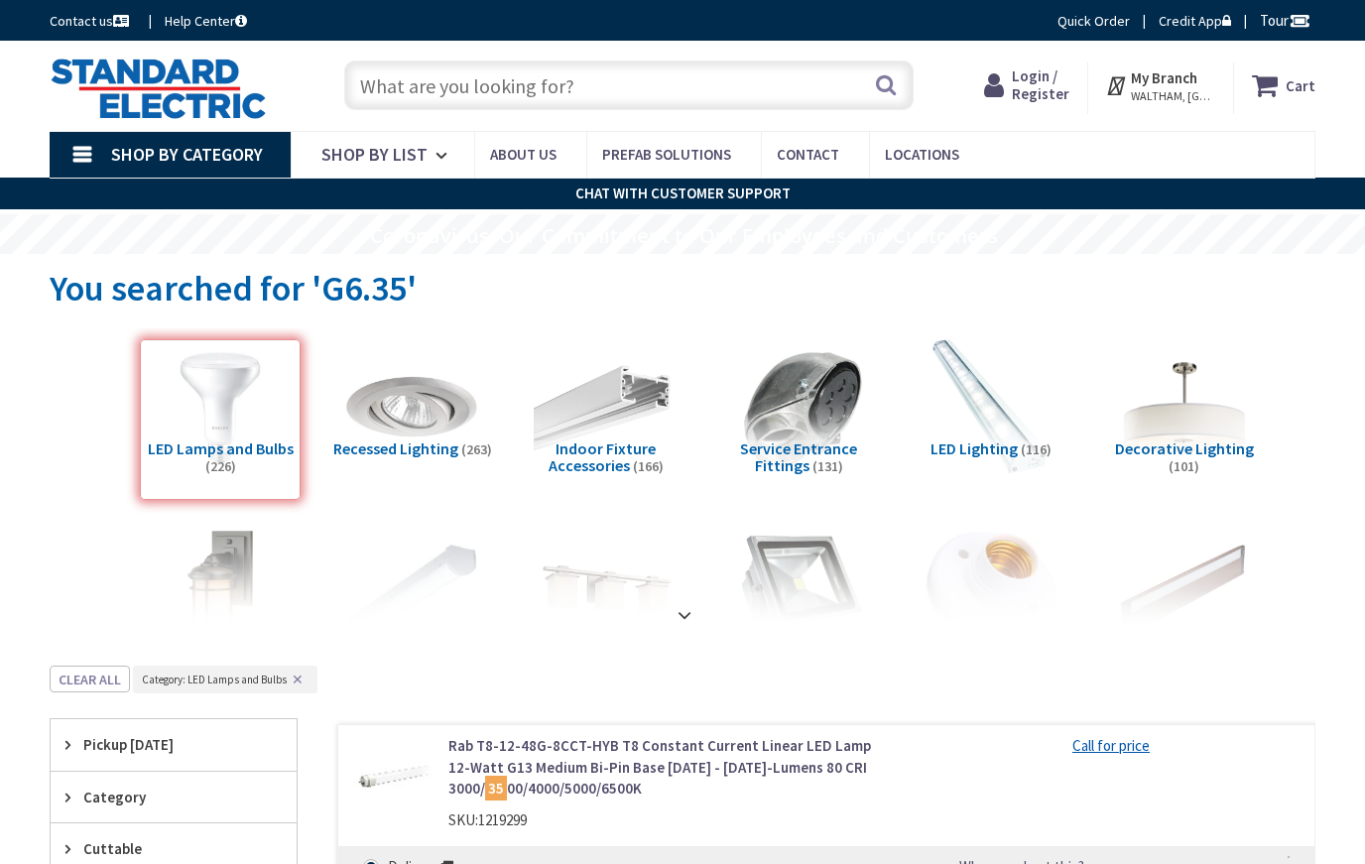
click at [776, 81] on input "text" at bounding box center [628, 85] width 569 height 50
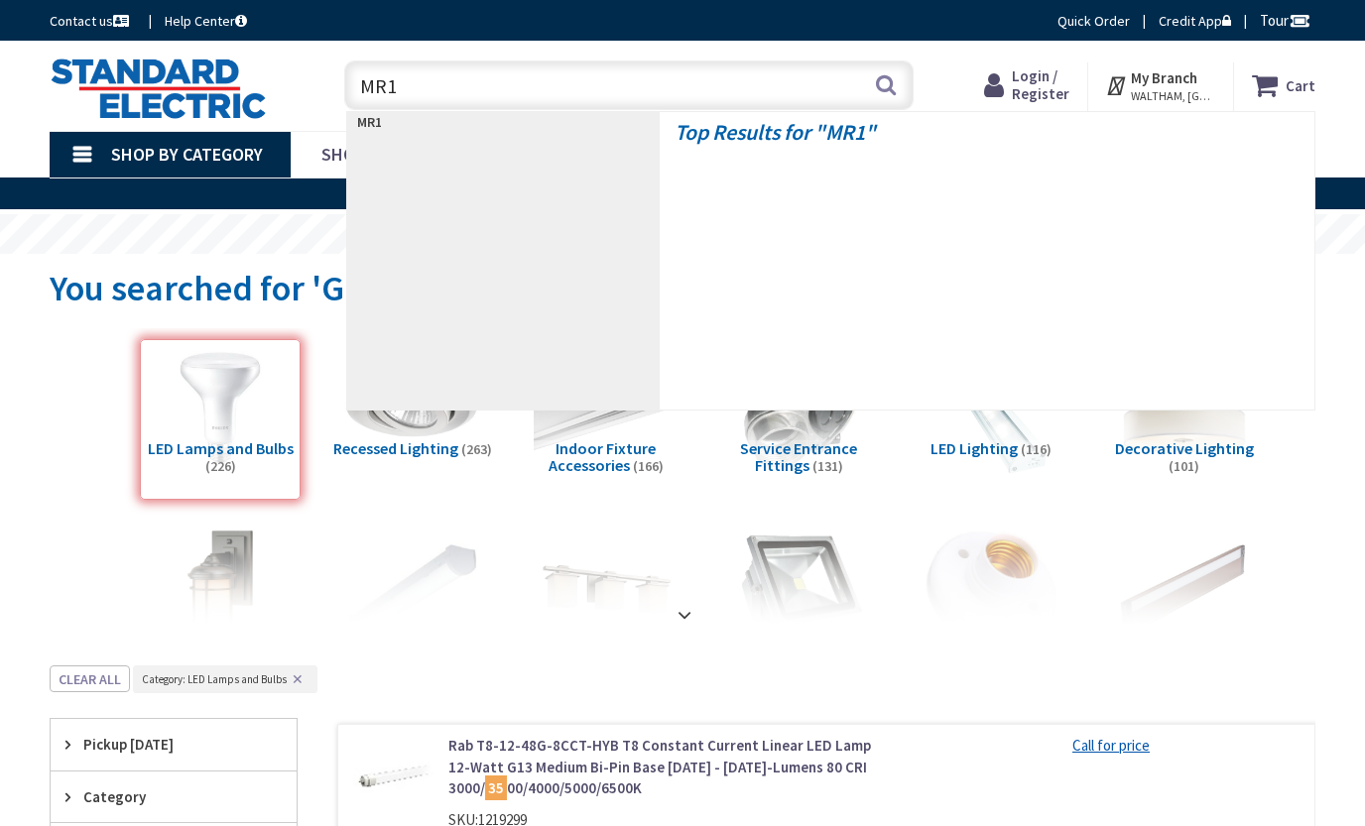
type input "MR16"
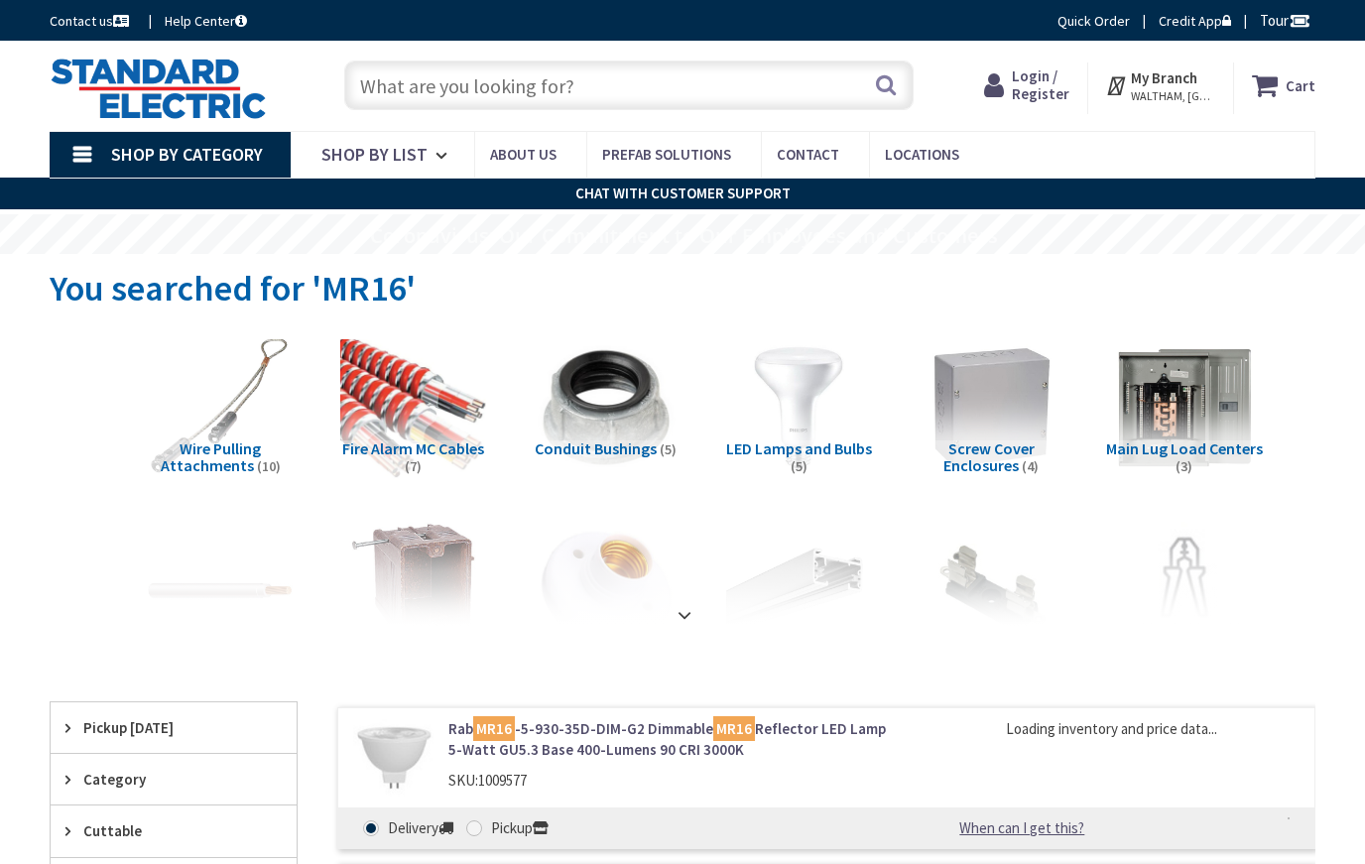
click at [868, 427] on img at bounding box center [799, 407] width 160 height 160
